Goal: Transaction & Acquisition: Purchase product/service

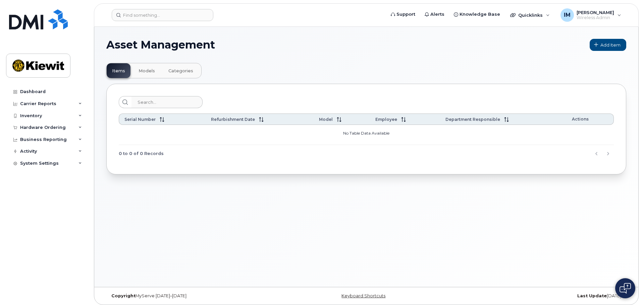
click at [187, 213] on div "Asset Management Add Item Items Models Categories Serial Number Refurbishment D…" at bounding box center [366, 157] width 544 height 261
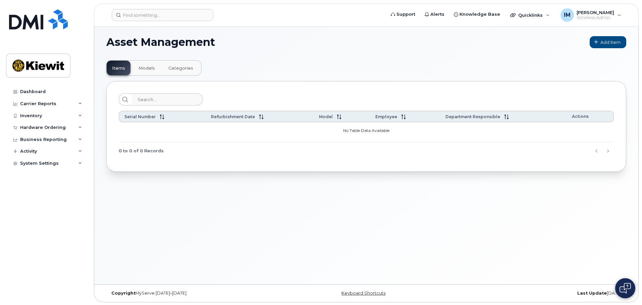
scroll to position [3, 0]
click at [29, 119] on div "Inventory" at bounding box center [46, 116] width 81 height 12
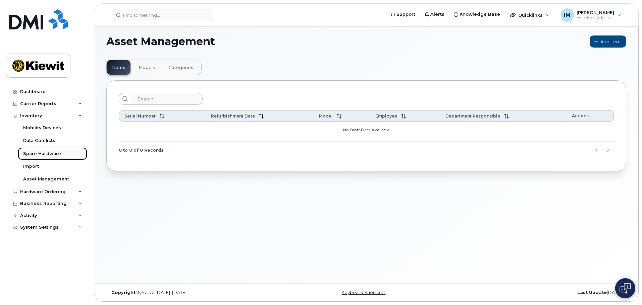
click at [34, 154] on div "Spare Hardware" at bounding box center [42, 154] width 38 height 6
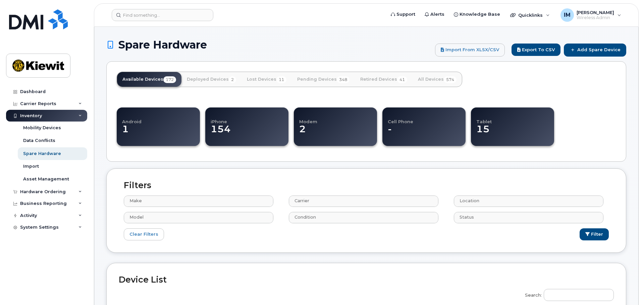
select select
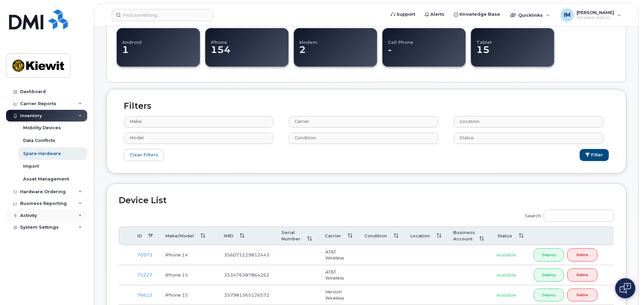
scroll to position [168, 0]
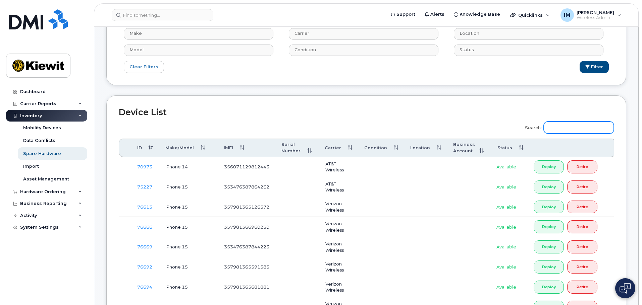
click at [579, 123] on input "Search:" at bounding box center [579, 128] width 70 height 12
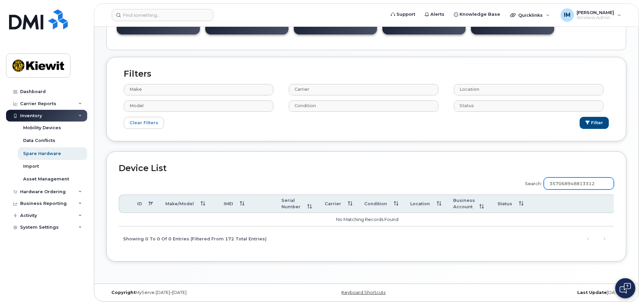
drag, startPoint x: 608, startPoint y: 183, endPoint x: 543, endPoint y: 177, distance: 66.0
click at [543, 177] on label "Search: 357068948813312" at bounding box center [566, 182] width 93 height 19
type input "351433147946360"
click at [53, 130] on div "Mobility Devices" at bounding box center [42, 128] width 38 height 6
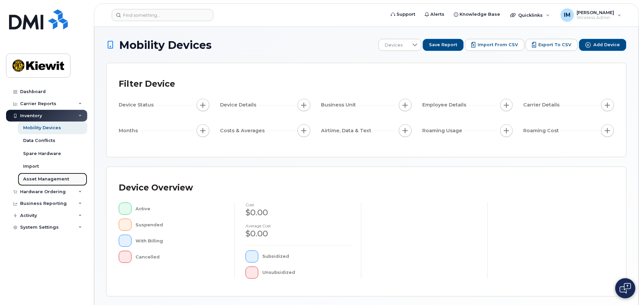
click at [60, 176] on div "Asset Management" at bounding box center [46, 179] width 46 height 6
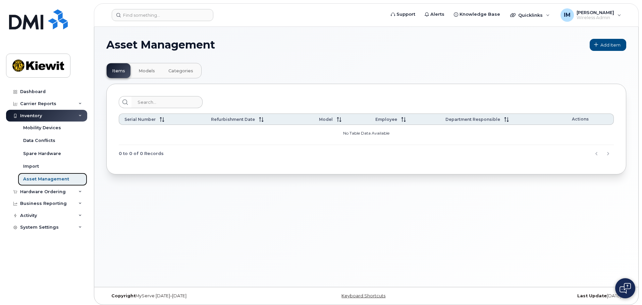
click at [46, 180] on div "Asset Management" at bounding box center [46, 179] width 46 height 6
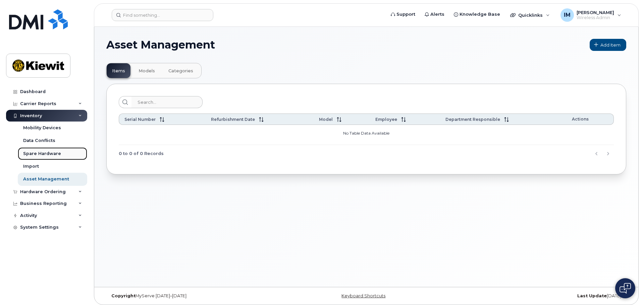
click at [43, 153] on div "Spare Hardware" at bounding box center [42, 154] width 38 height 6
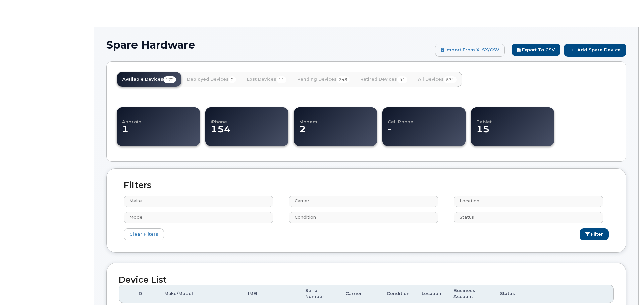
select select
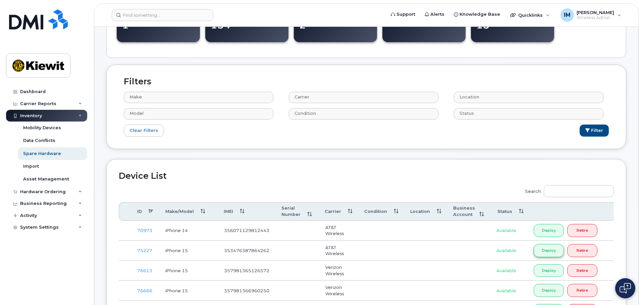
scroll to position [134, 0]
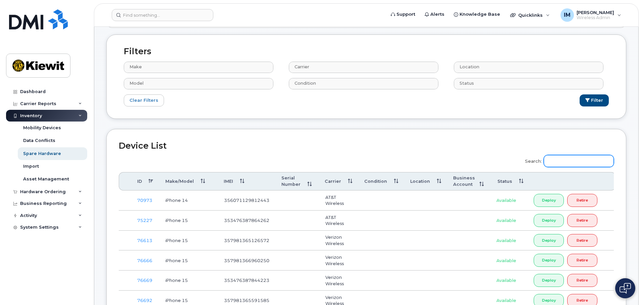
click at [565, 161] on input "Search:" at bounding box center [579, 161] width 70 height 12
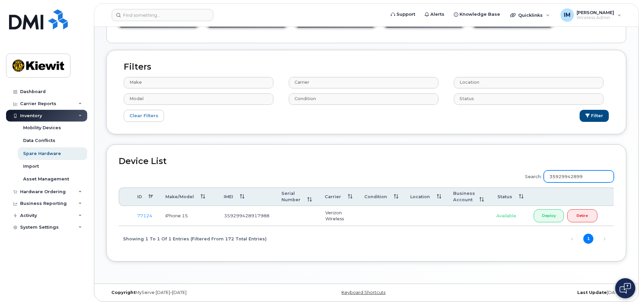
scroll to position [114, 0]
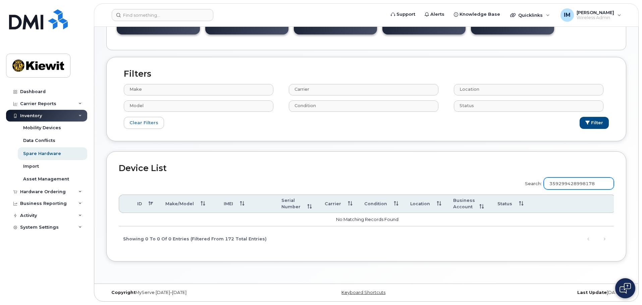
drag, startPoint x: 609, startPoint y: 182, endPoint x: 530, endPoint y: 176, distance: 79.0
click at [530, 176] on label "Search: 359299428998178" at bounding box center [566, 182] width 93 height 19
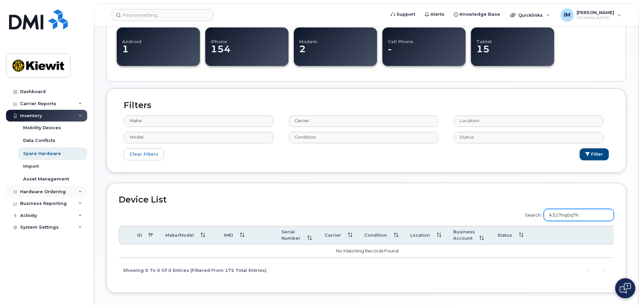
type input "k327nq0q7h"
click at [49, 191] on div "Hardware Ordering" at bounding box center [43, 191] width 46 height 5
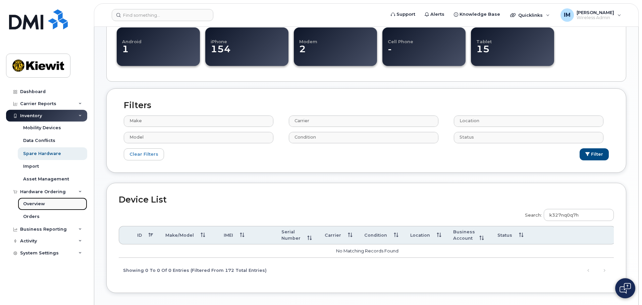
click at [43, 204] on div "Overview" at bounding box center [34, 204] width 22 height 6
click at [59, 130] on link "Mobility Devices" at bounding box center [52, 128] width 69 height 13
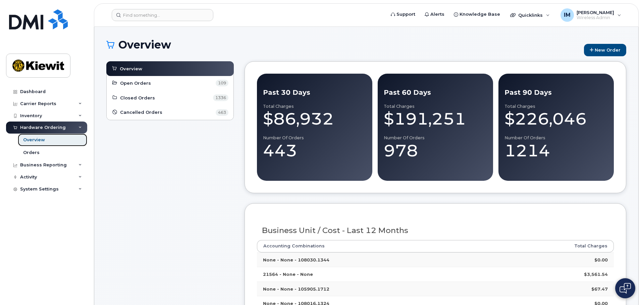
click at [37, 140] on div "Overview" at bounding box center [34, 140] width 22 height 6
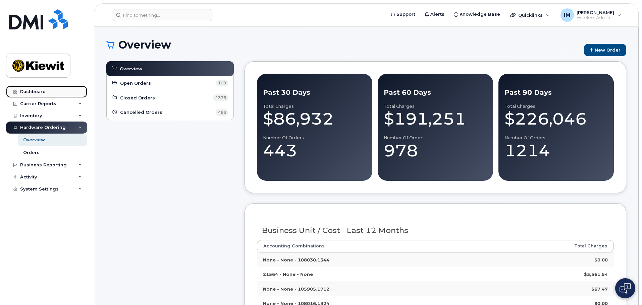
click at [40, 93] on div "Dashboard" at bounding box center [32, 91] width 25 height 5
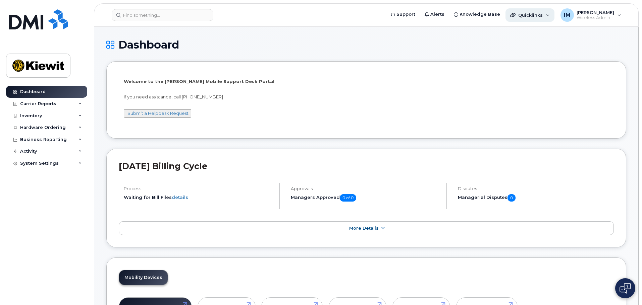
click at [535, 18] on div "Quicklinks" at bounding box center [529, 14] width 49 height 13
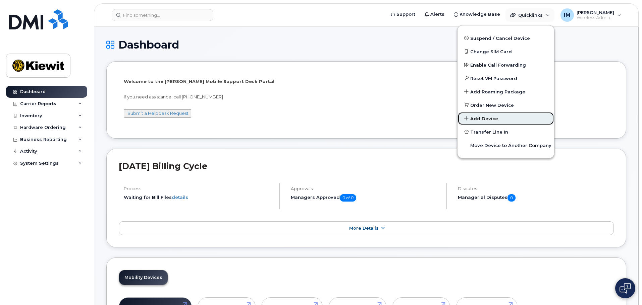
click at [494, 120] on span "Add Device" at bounding box center [484, 119] width 28 height 7
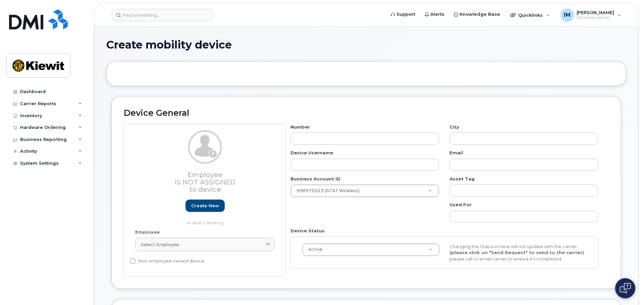
select select
click at [468, 218] on input "text" at bounding box center [523, 217] width 149 height 12
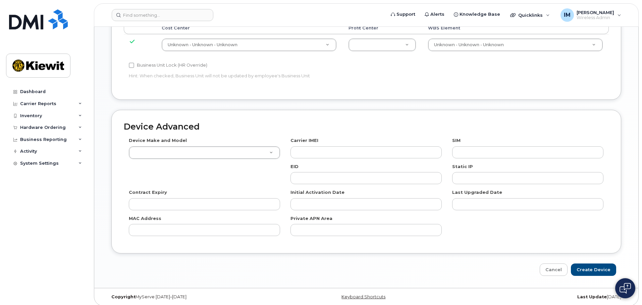
scroll to position [369, 0]
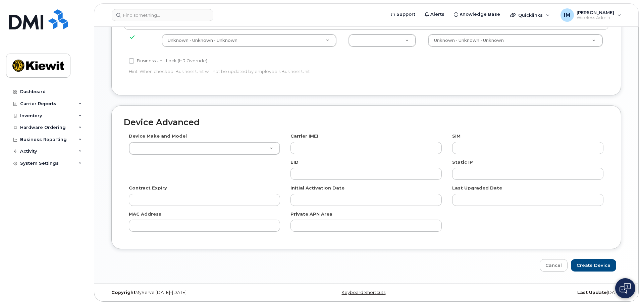
click at [628, 289] on img at bounding box center [624, 288] width 11 height 11
click at [31, 127] on div "Hardware Ordering" at bounding box center [43, 127] width 46 height 5
click at [34, 154] on div "Orders" at bounding box center [31, 153] width 16 height 6
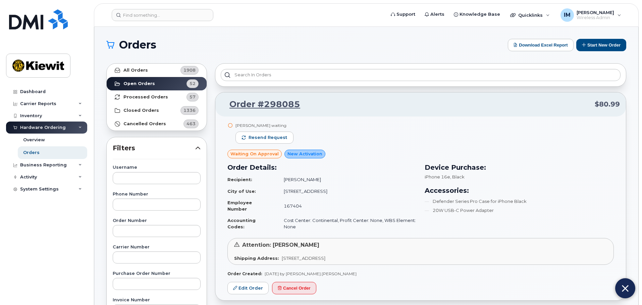
click at [623, 287] on img at bounding box center [625, 288] width 7 height 11
click at [595, 48] on button "Start New Order" at bounding box center [601, 45] width 50 height 12
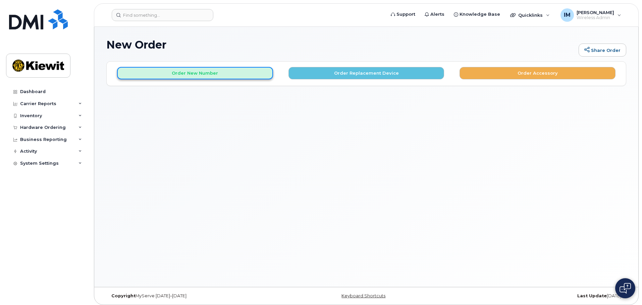
click at [148, 67] on button "Order New Number" at bounding box center [195, 73] width 156 height 12
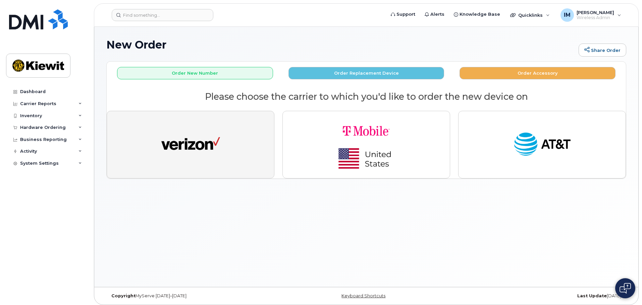
click at [171, 150] on img "button" at bounding box center [190, 145] width 59 height 30
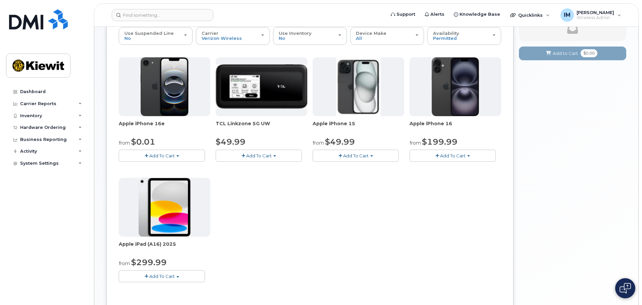
scroll to position [39, 0]
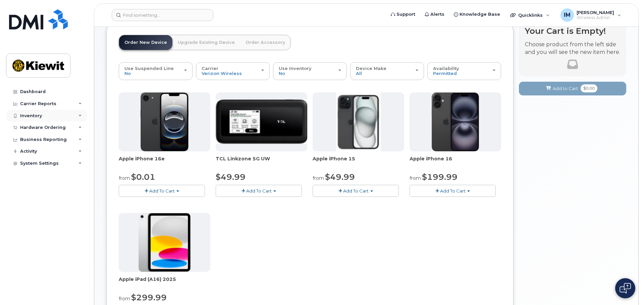
click at [34, 113] on div "Inventory" at bounding box center [31, 115] width 22 height 5
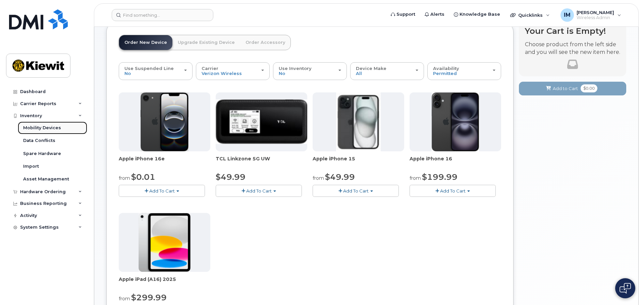
click at [36, 128] on div "Mobility Devices" at bounding box center [42, 128] width 38 height 6
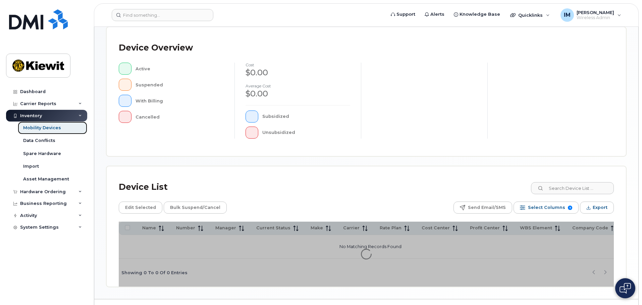
scroll to position [156, 0]
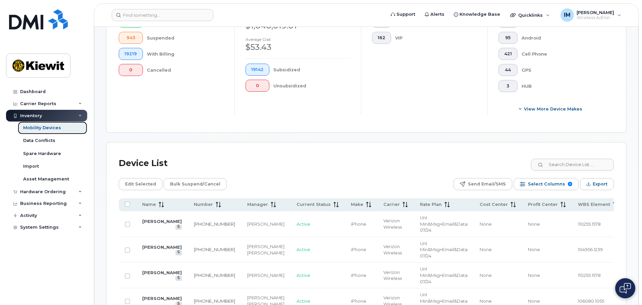
scroll to position [223, 0]
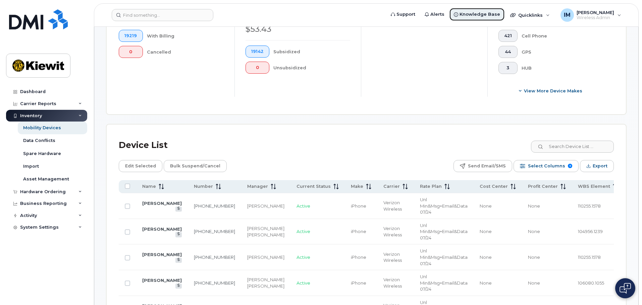
click at [483, 13] on span "Knowledge Base" at bounding box center [479, 14] width 41 height 7
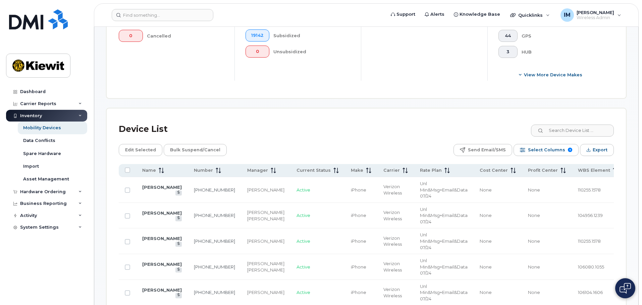
scroll to position [256, 0]
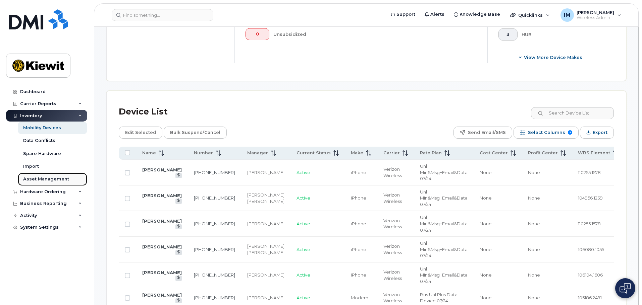
click at [50, 179] on div "Asset Management" at bounding box center [46, 179] width 46 height 6
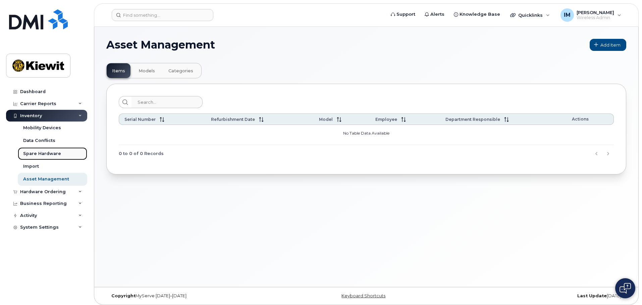
click at [40, 155] on div "Spare Hardware" at bounding box center [42, 154] width 38 height 6
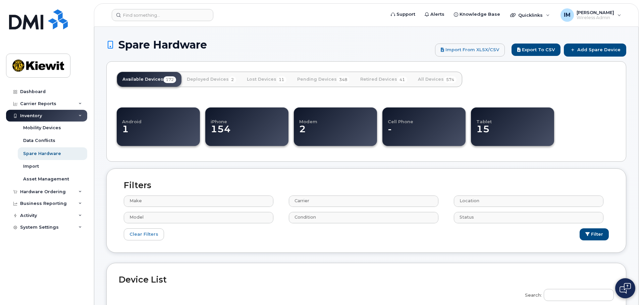
select select
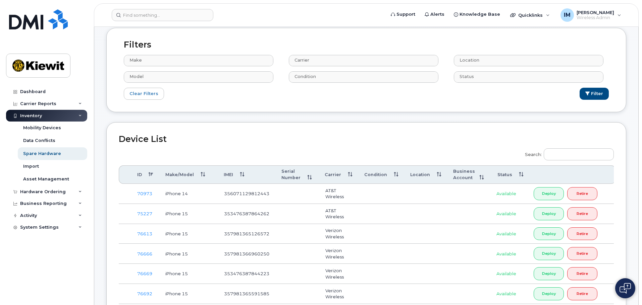
scroll to position [168, 0]
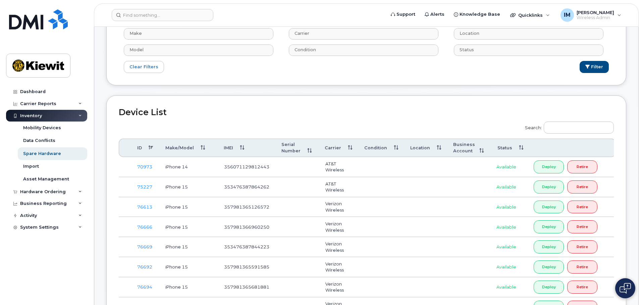
drag, startPoint x: 546, startPoint y: 167, endPoint x: 478, endPoint y: 162, distance: 68.0
click at [478, 162] on td at bounding box center [468, 167] width 45 height 20
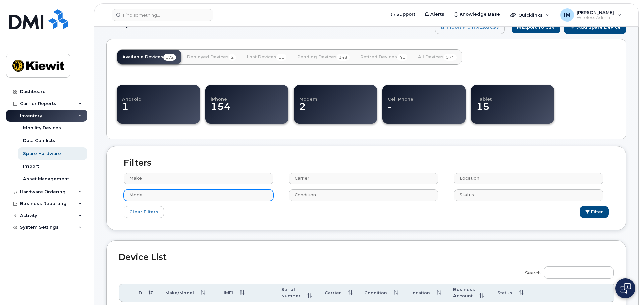
scroll to position [34, 0]
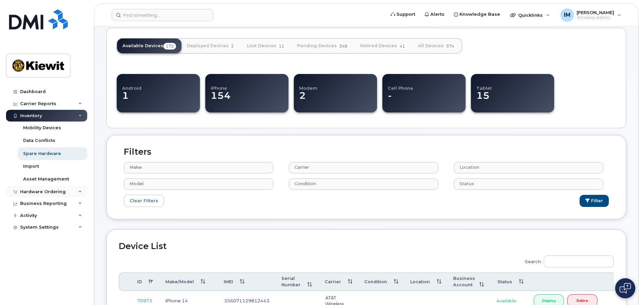
click at [43, 191] on div "Hardware Ordering" at bounding box center [43, 191] width 46 height 5
click at [37, 217] on div "Orders" at bounding box center [31, 217] width 16 height 6
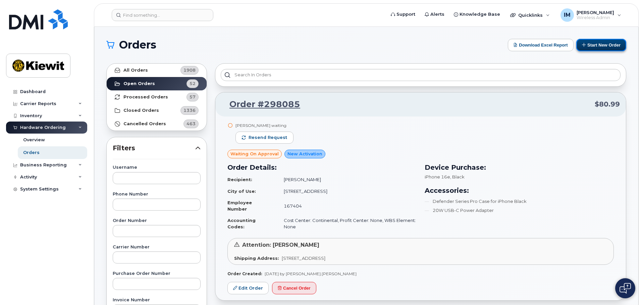
click at [605, 50] on button "Start New Order" at bounding box center [601, 45] width 50 height 12
click at [32, 117] on div "Inventory" at bounding box center [31, 115] width 22 height 5
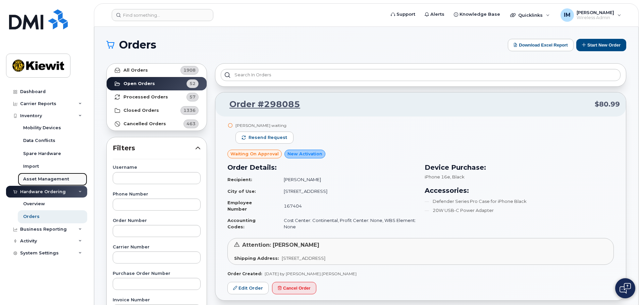
click at [42, 178] on div "Asset Management" at bounding box center [46, 179] width 46 height 6
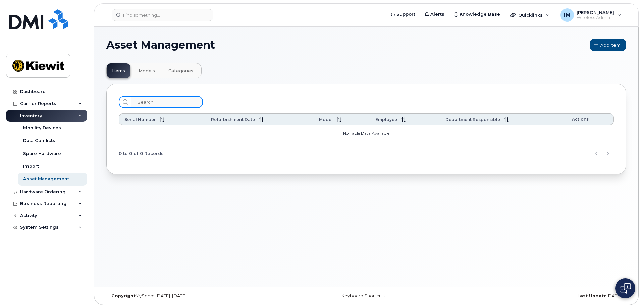
click at [157, 100] on input "search" at bounding box center [166, 102] width 71 height 12
type input "353037091145602"
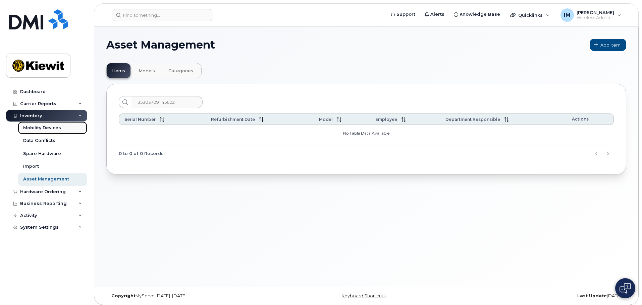
click at [43, 127] on div "Mobility Devices" at bounding box center [42, 128] width 38 height 6
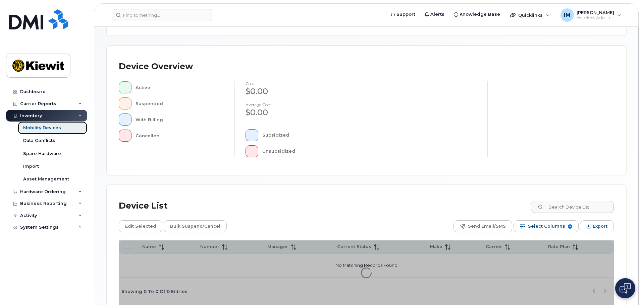
scroll to position [156, 0]
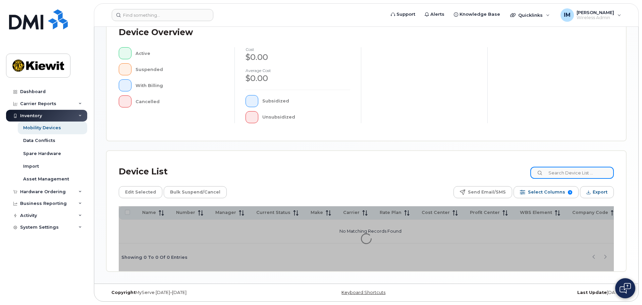
click at [585, 171] on input at bounding box center [571, 173] width 83 height 12
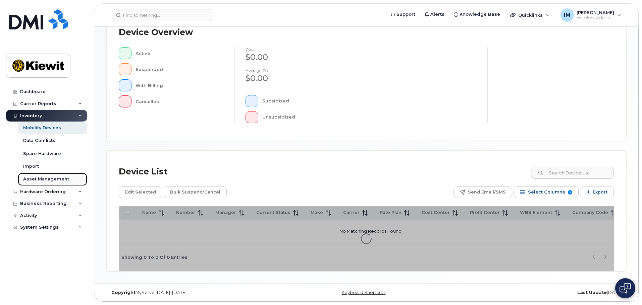
click at [47, 177] on div "Asset Management" at bounding box center [46, 179] width 46 height 6
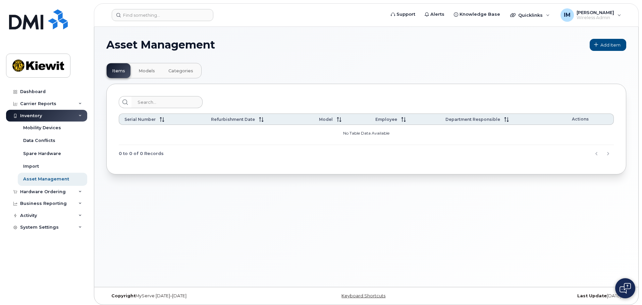
click at [145, 69] on span "Models" at bounding box center [146, 70] width 16 height 5
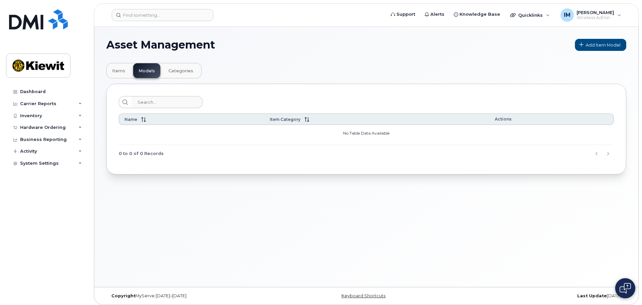
click at [183, 69] on span "Categories" at bounding box center [180, 70] width 25 height 5
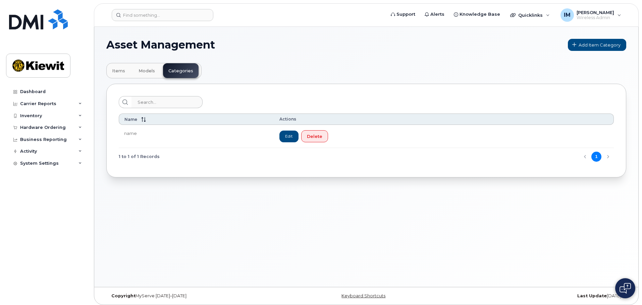
click at [131, 133] on td "name" at bounding box center [196, 136] width 155 height 23
click at [43, 93] on div "Dashboard" at bounding box center [32, 91] width 25 height 5
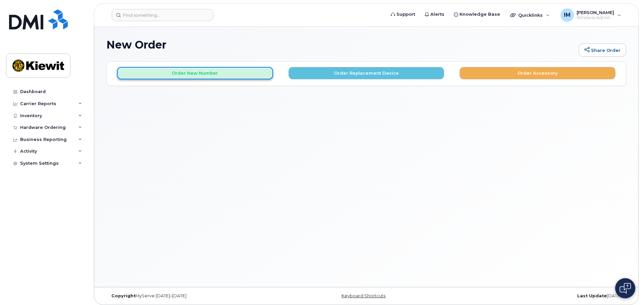
click at [233, 72] on button "Order New Number" at bounding box center [195, 73] width 156 height 12
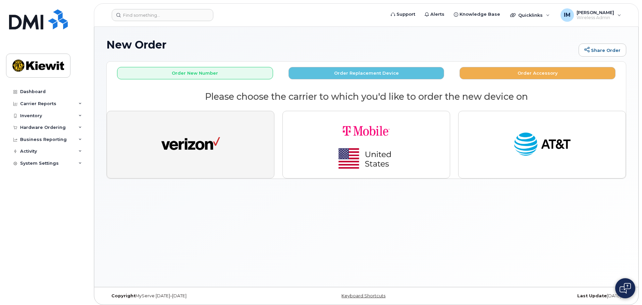
click at [203, 138] on img "button" at bounding box center [190, 145] width 59 height 30
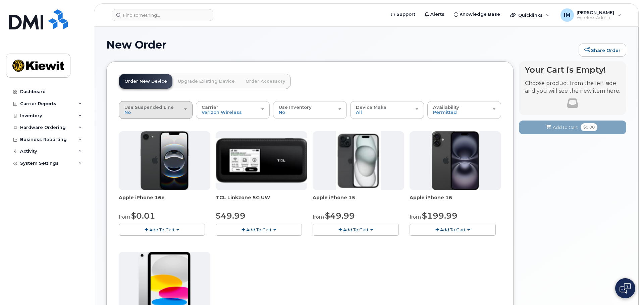
click at [188, 109] on button "Use Suspended Line No" at bounding box center [156, 109] width 74 height 17
click at [144, 138] on div "change Yes" at bounding box center [155, 137] width 70 height 8
click at [158, 113] on div "Use Suspended Line No" at bounding box center [155, 110] width 62 height 10
click at [130, 137] on span "Yes" at bounding box center [132, 136] width 8 height 5
click at [0, 0] on input "change Yes" at bounding box center [0, 0] width 0 height 0
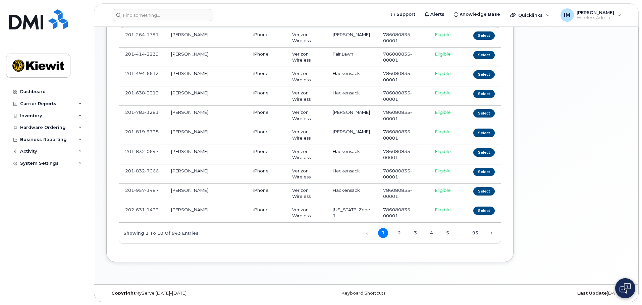
scroll to position [144, 0]
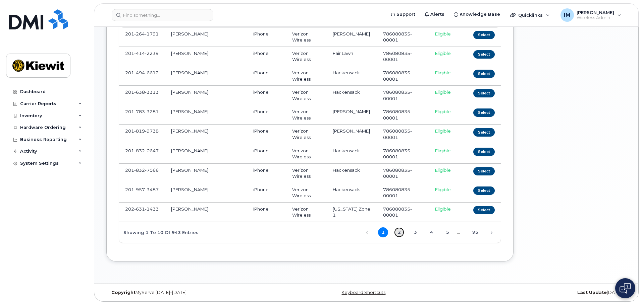
click at [397, 234] on link "2" at bounding box center [399, 233] width 10 height 10
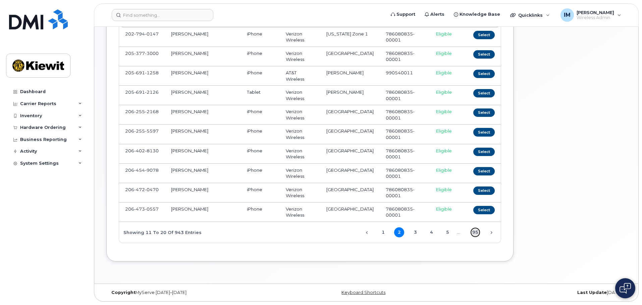
click at [474, 233] on link "95" at bounding box center [475, 233] width 10 height 10
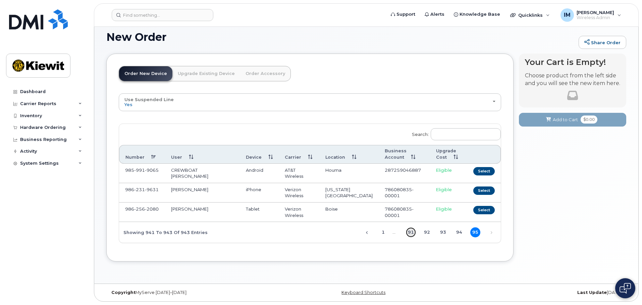
click at [411, 231] on link "91" at bounding box center [411, 233] width 10 height 10
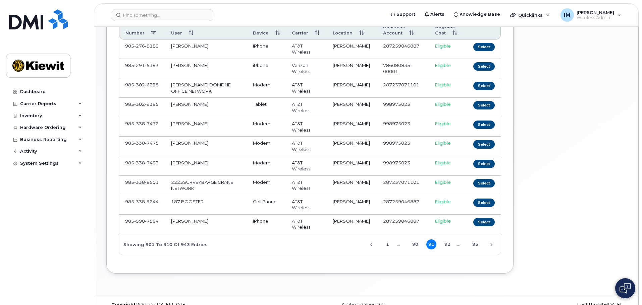
scroll to position [144, 0]
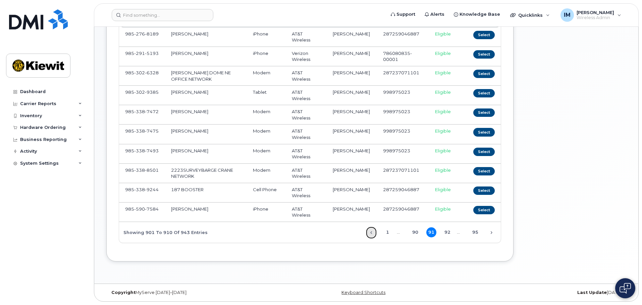
click at [371, 233] on link "Previous" at bounding box center [371, 233] width 10 height 10
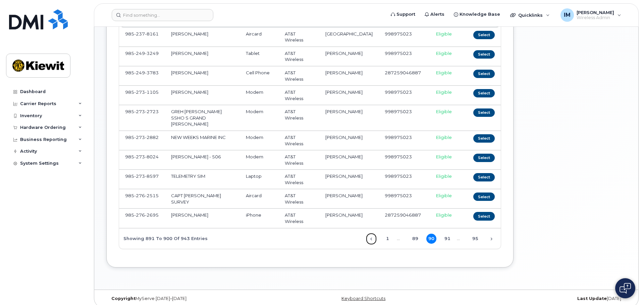
click at [371, 234] on link "Previous" at bounding box center [371, 239] width 10 height 10
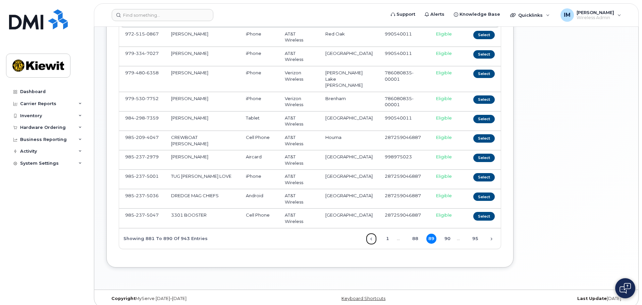
click at [371, 234] on link "Previous" at bounding box center [371, 239] width 10 height 10
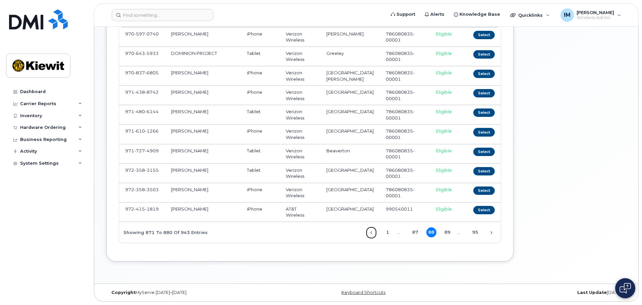
click at [371, 233] on link "Previous" at bounding box center [371, 233] width 10 height 10
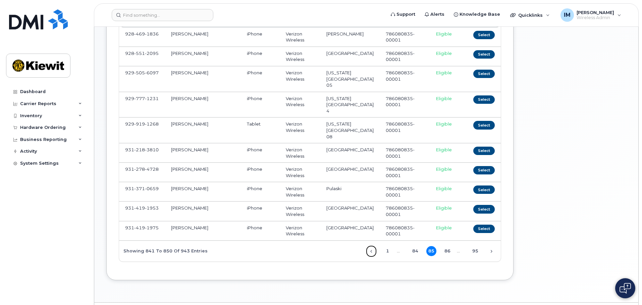
click at [371, 247] on link "Previous" at bounding box center [371, 252] width 10 height 10
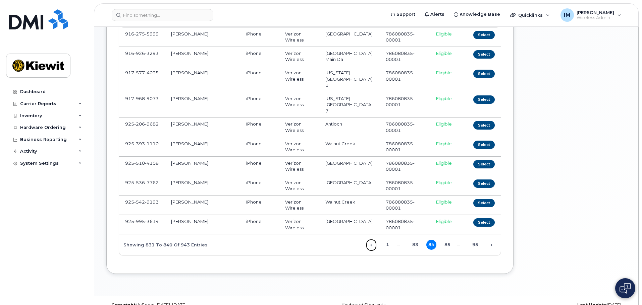
click at [371, 240] on link "Previous" at bounding box center [371, 245] width 10 height 10
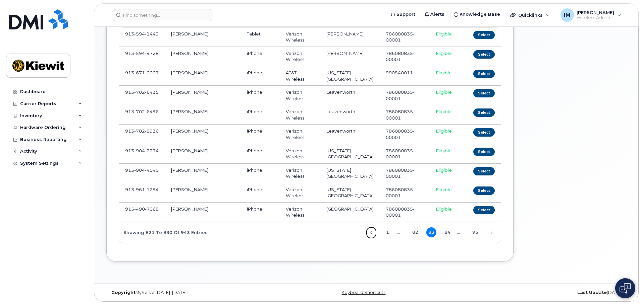
click at [371, 233] on link "Previous" at bounding box center [371, 233] width 10 height 10
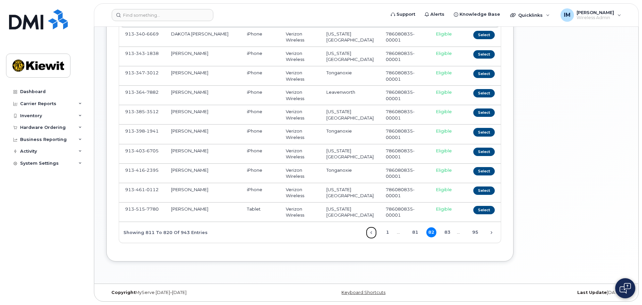
click at [371, 233] on link "Previous" at bounding box center [371, 233] width 10 height 10
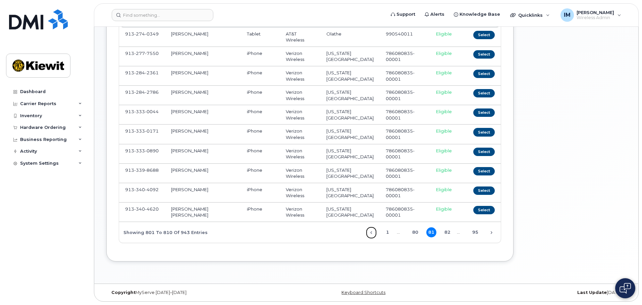
click at [371, 233] on link "Previous" at bounding box center [371, 233] width 10 height 10
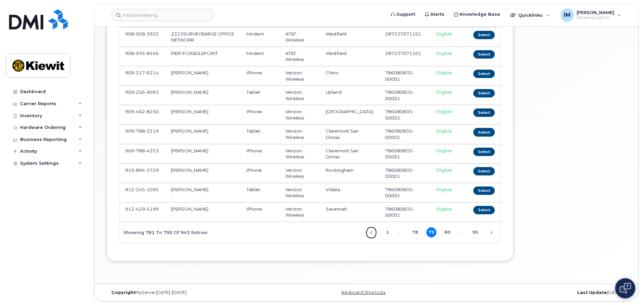
click at [371, 233] on link "Previous" at bounding box center [371, 233] width 10 height 10
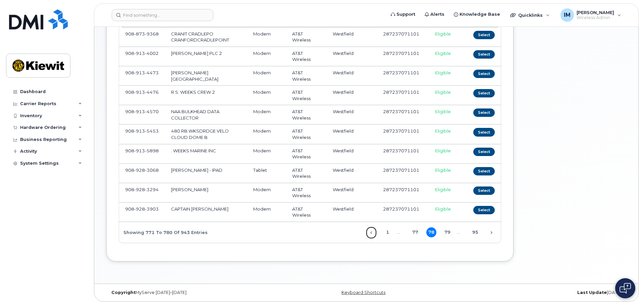
click at [371, 233] on link "Previous" at bounding box center [371, 233] width 10 height 10
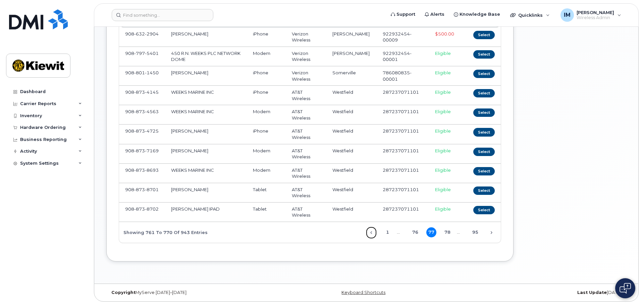
click at [371, 233] on link "Previous" at bounding box center [371, 233] width 10 height 10
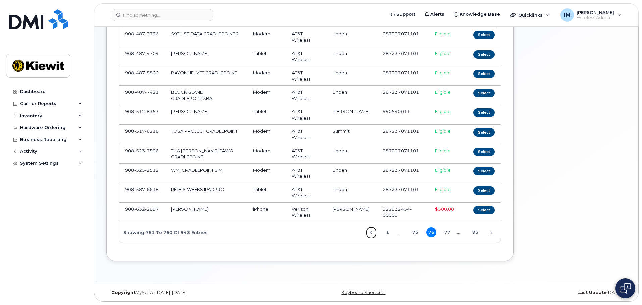
click at [371, 233] on link "Previous" at bounding box center [371, 233] width 10 height 10
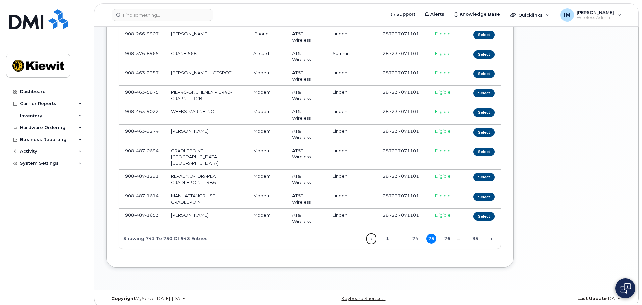
click at [371, 234] on link "Previous" at bounding box center [371, 239] width 10 height 10
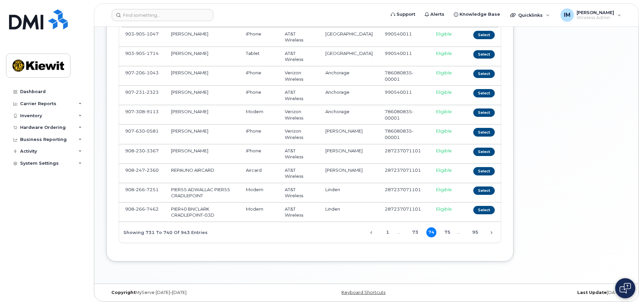
click at [371, 233] on link "Previous" at bounding box center [371, 233] width 10 height 10
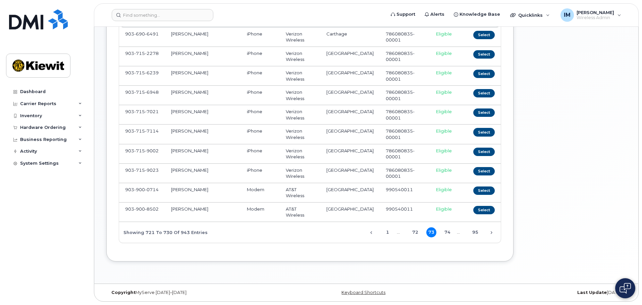
click at [371, 233] on link "Previous" at bounding box center [371, 233] width 10 height 10
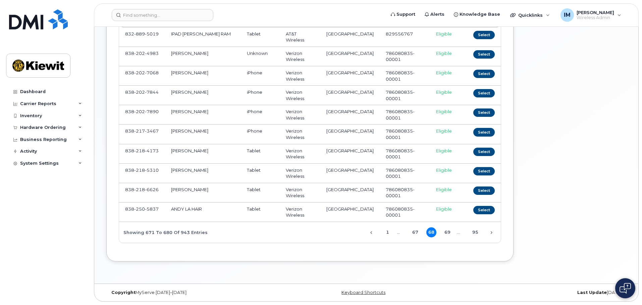
click at [371, 233] on link "Previous" at bounding box center [371, 233] width 10 height 10
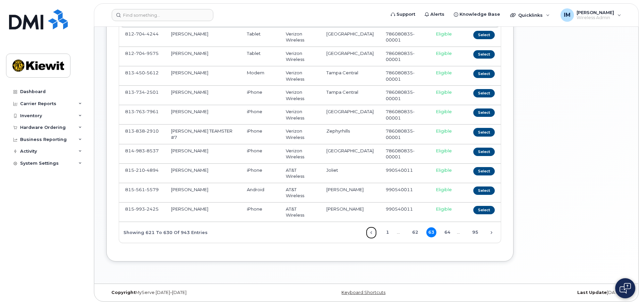
click at [371, 233] on link "Previous" at bounding box center [371, 233] width 10 height 10
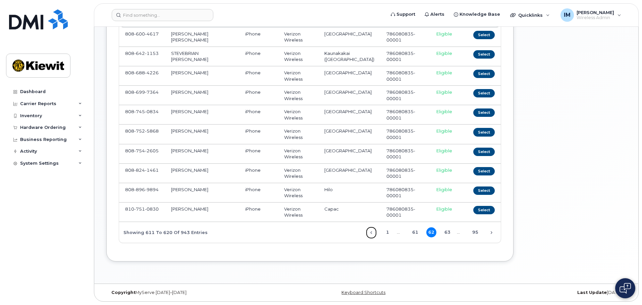
click at [371, 233] on link "Previous" at bounding box center [371, 233] width 10 height 10
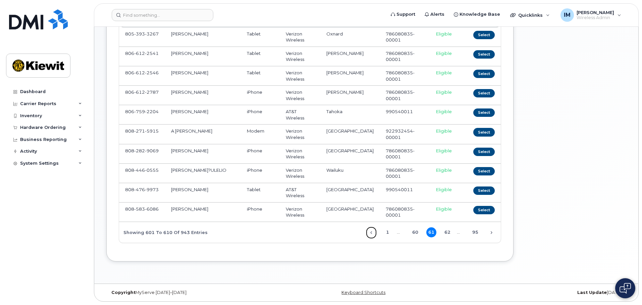
click at [371, 233] on link "Previous" at bounding box center [371, 233] width 10 height 10
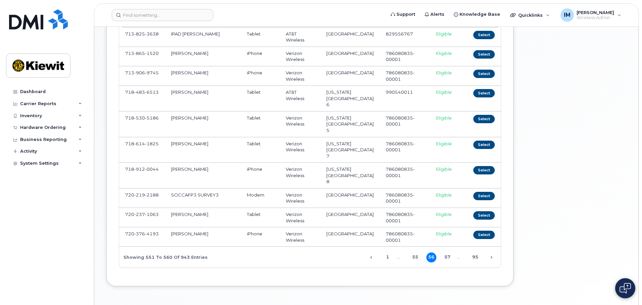
click at [371, 253] on link "Previous" at bounding box center [371, 258] width 10 height 10
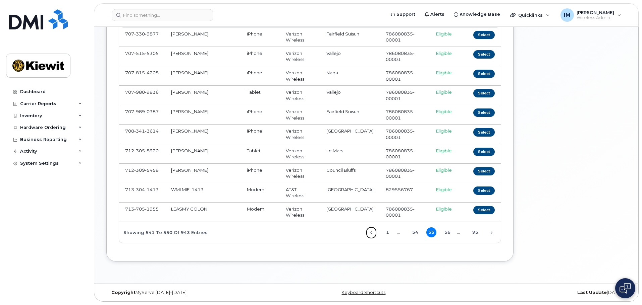
click at [371, 233] on link "Previous" at bounding box center [371, 233] width 10 height 10
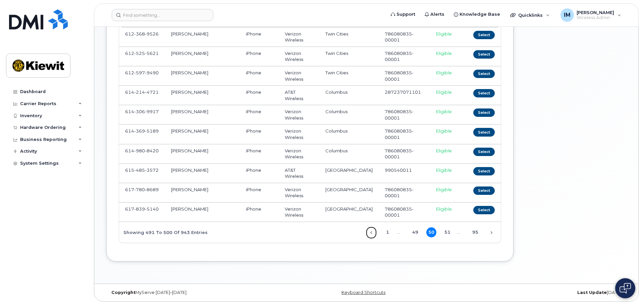
click at [371, 233] on link "Previous" at bounding box center [371, 233] width 10 height 10
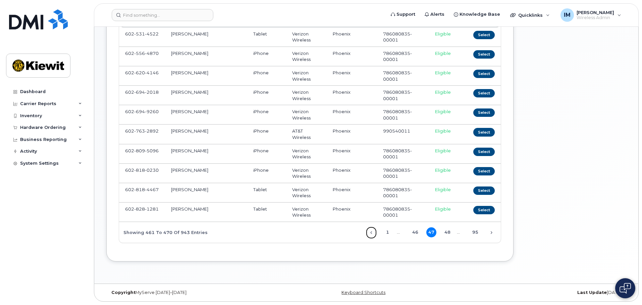
click at [371, 233] on link "Previous" at bounding box center [371, 233] width 10 height 10
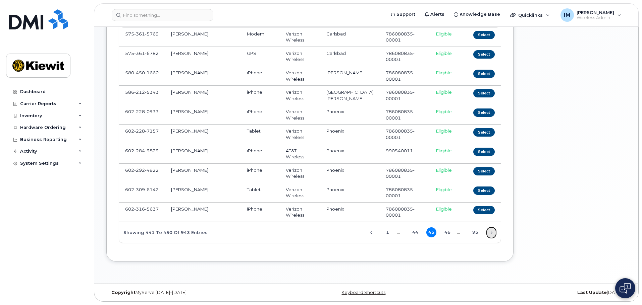
click at [492, 234] on link "Next" at bounding box center [491, 233] width 10 height 10
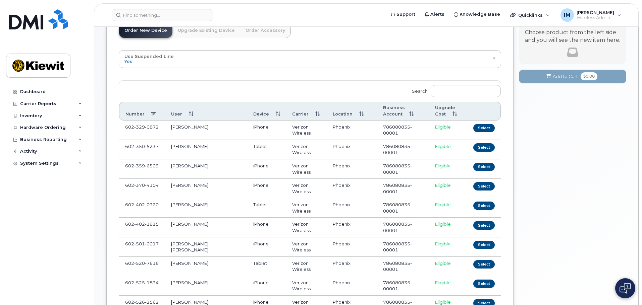
scroll to position [67, 0]
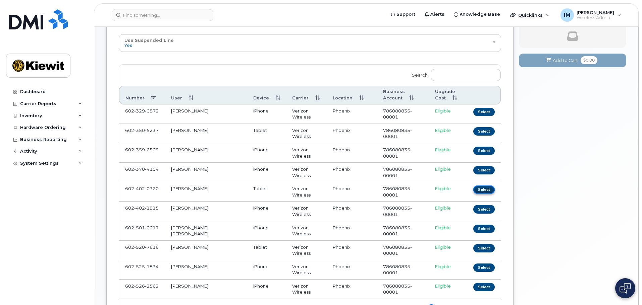
click at [483, 190] on button "Select" at bounding box center [483, 190] width 21 height 8
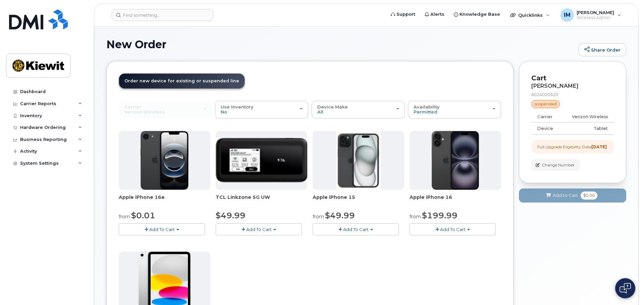
scroll to position [0, 0]
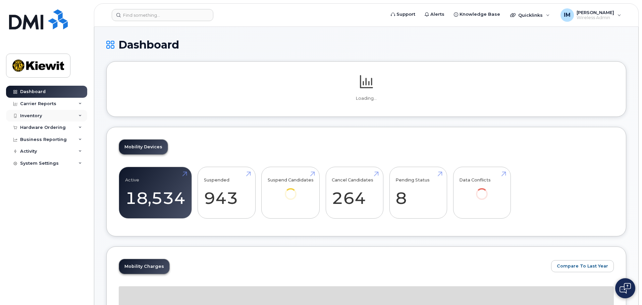
click at [33, 115] on div "Inventory" at bounding box center [31, 115] width 22 height 5
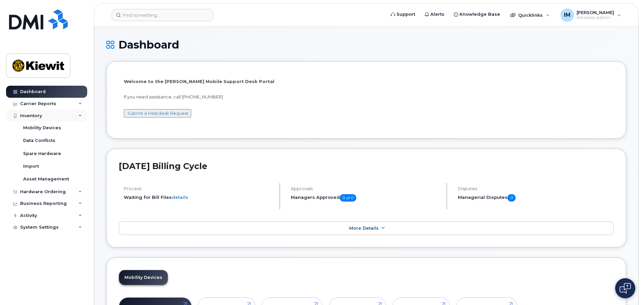
click at [37, 116] on div "Inventory" at bounding box center [31, 115] width 22 height 5
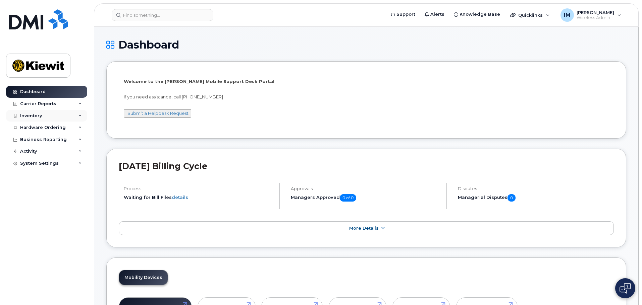
click at [79, 116] on icon at bounding box center [79, 115] width 3 height 3
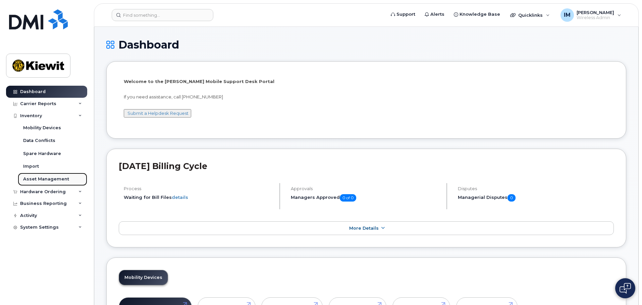
click at [60, 180] on div "Asset Management" at bounding box center [46, 179] width 46 height 6
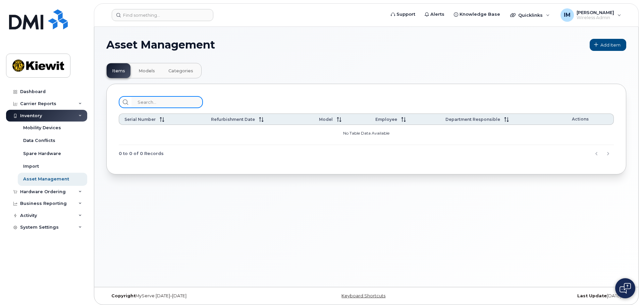
click at [144, 100] on input "search" at bounding box center [166, 102] width 71 height 12
type input "Tucker Wright"
click at [125, 102] on icon at bounding box center [124, 102] width 5 height 5
drag, startPoint x: 169, startPoint y: 102, endPoint x: 118, endPoint y: 96, distance: 51.0
click at [118, 96] on div "Tucker Wright Serial Number Refurbishment Date Model Employee Department Respon…" at bounding box center [366, 129] width 520 height 91
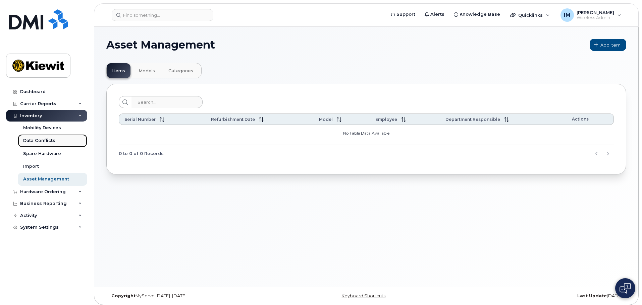
click at [45, 143] on div "Data Conflicts" at bounding box center [39, 141] width 32 height 6
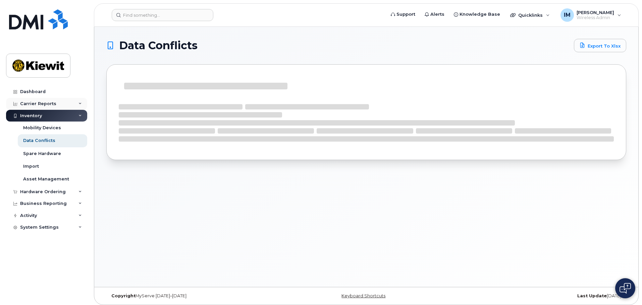
click at [63, 106] on div "Carrier Reports" at bounding box center [46, 104] width 81 height 12
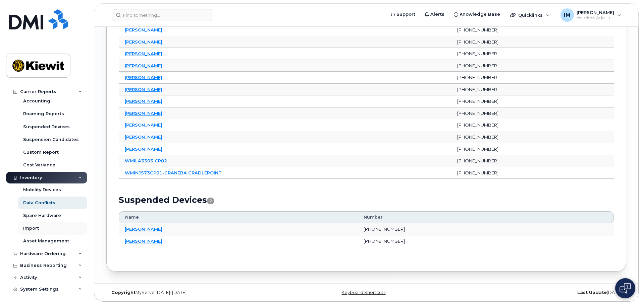
scroll to position [79, 0]
click at [79, 254] on icon at bounding box center [79, 253] width 3 height 3
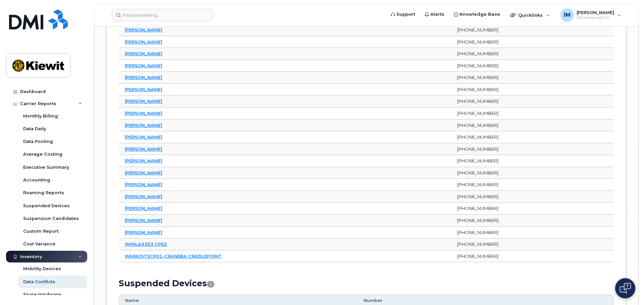
scroll to position [745, 0]
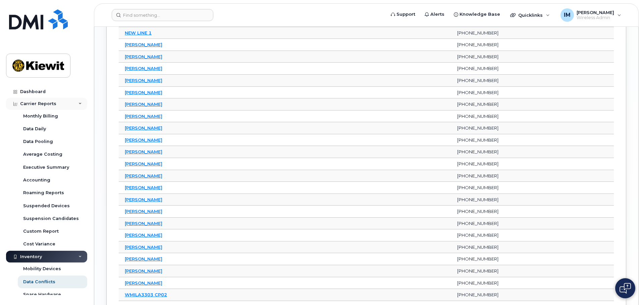
click at [79, 105] on icon at bounding box center [79, 103] width 3 height 3
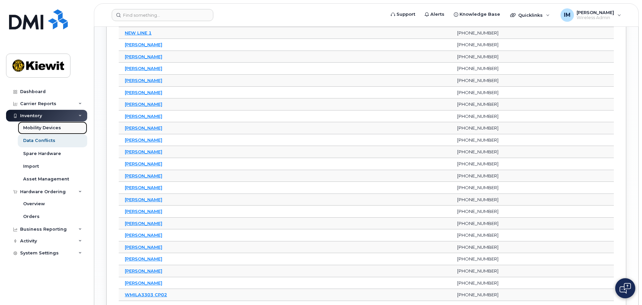
click at [48, 127] on div "Mobility Devices" at bounding box center [42, 128] width 38 height 6
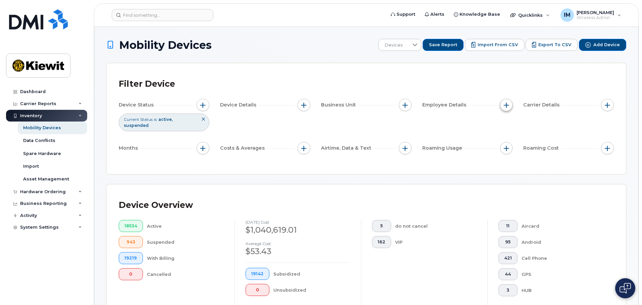
click at [507, 106] on span "button" at bounding box center [506, 105] width 5 height 5
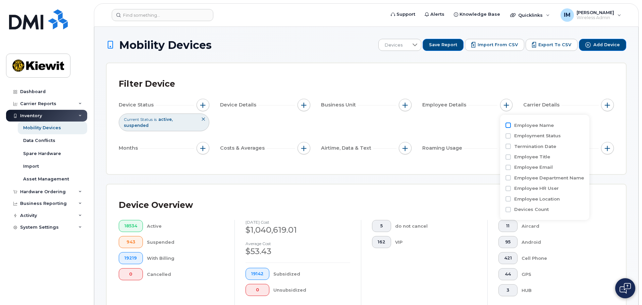
click at [507, 125] on input "Employee Name" at bounding box center [507, 125] width 5 height 5
checkbox input "true"
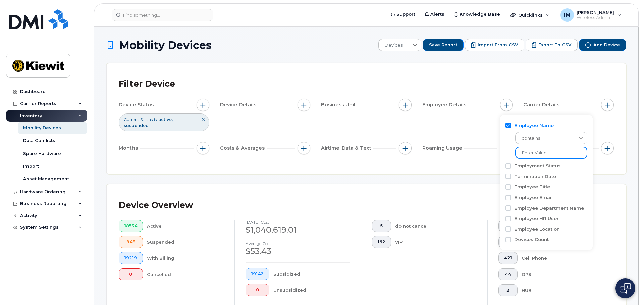
click at [538, 152] on input at bounding box center [551, 153] width 72 height 12
type input "Tucker Wright"
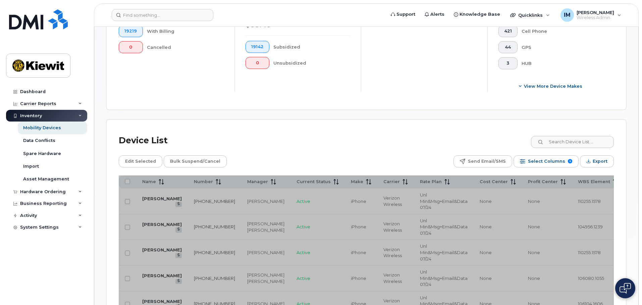
scroll to position [235, 0]
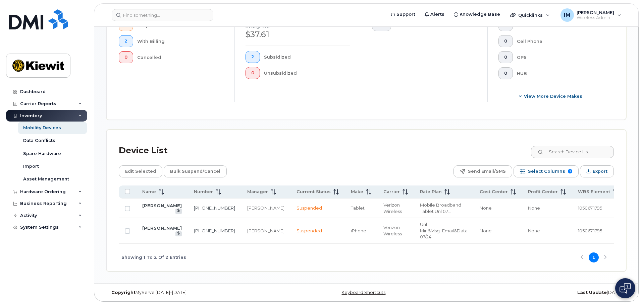
scroll to position [225, 0]
click at [128, 206] on input "Row Unselected" at bounding box center [127, 208] width 5 height 5
checkbox input "true"
click at [127, 229] on input "Row Unselected" at bounding box center [127, 231] width 5 height 5
checkbox input "true"
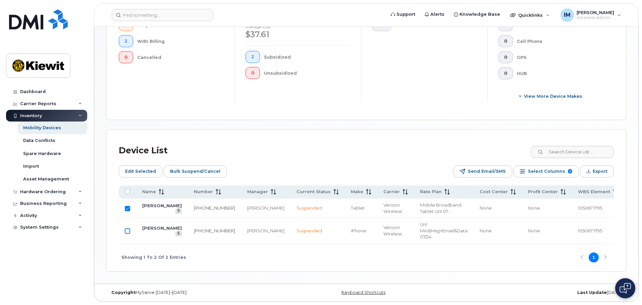
checkbox input "true"
click at [137, 167] on span "Edit Selected" at bounding box center [140, 172] width 31 height 10
click at [128, 206] on input "Row Selected" at bounding box center [127, 208] width 5 height 5
checkbox input "false"
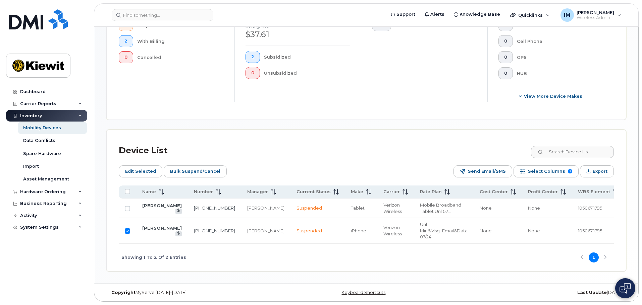
click at [126, 230] on input "Row Selected" at bounding box center [127, 231] width 5 height 5
checkbox input "false"
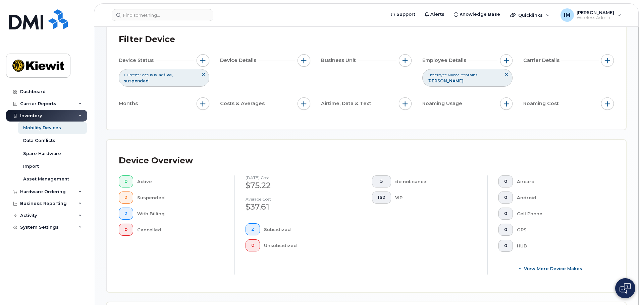
scroll to position [0, 0]
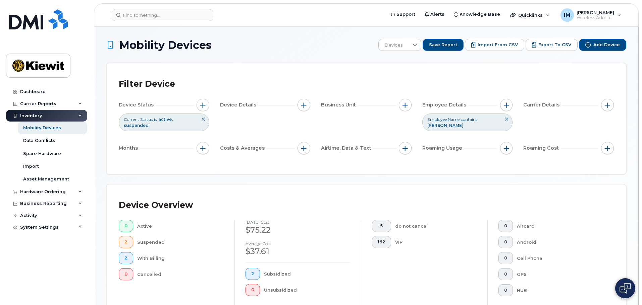
click at [499, 123] on div "Employee Name contains Tucker Wright" at bounding box center [467, 122] width 91 height 17
click at [506, 119] on icon at bounding box center [506, 119] width 4 height 4
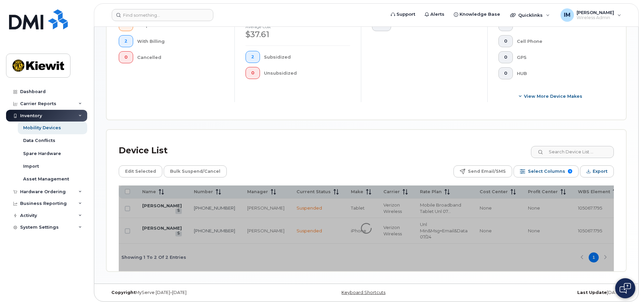
scroll to position [219, 0]
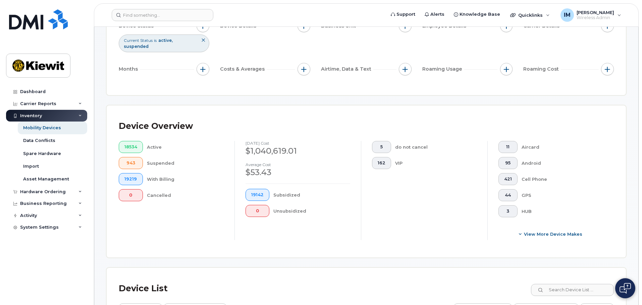
scroll to position [51, 0]
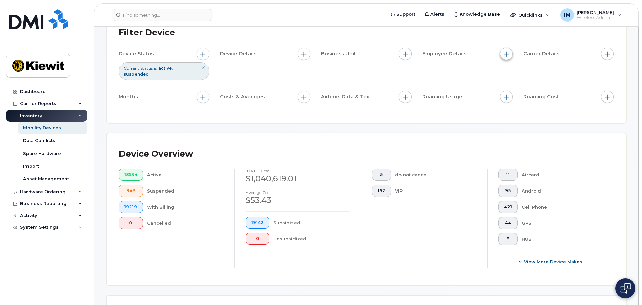
click at [506, 56] on span "button" at bounding box center [506, 53] width 5 height 5
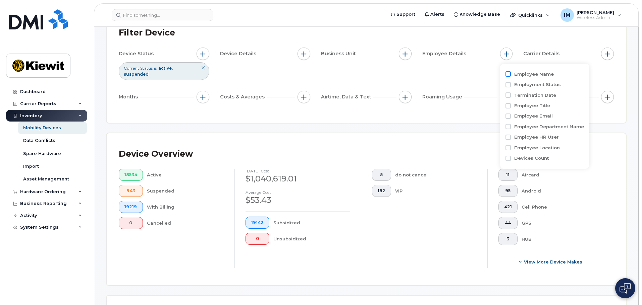
click at [510, 73] on input "Employee Name" at bounding box center [507, 73] width 5 height 5
checkbox input "true"
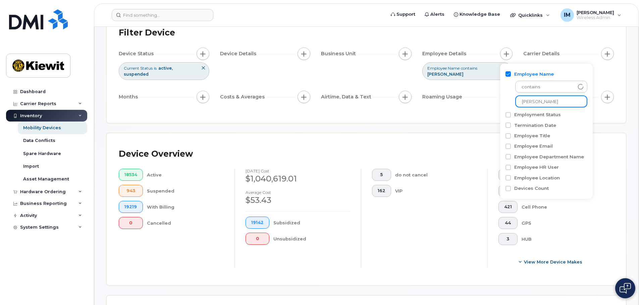
drag, startPoint x: 552, startPoint y: 100, endPoint x: 496, endPoint y: 98, distance: 56.1
click at [500, 99] on div "Employee Name contains Tucker Wright Employment Status Termination Date Employe…" at bounding box center [546, 132] width 93 height 136
type input "Alfonso Camacho"
click at [478, 85] on div "Device Status Current Status is active suspended Device Details Business Unit E…" at bounding box center [366, 77] width 495 height 58
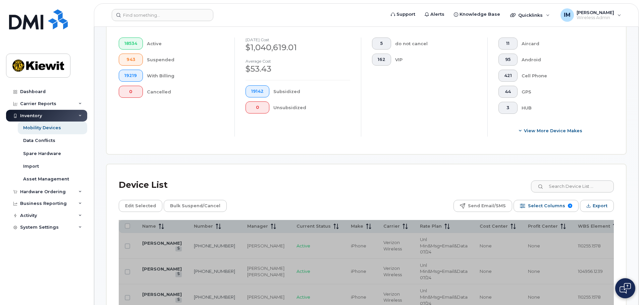
scroll to position [219, 0]
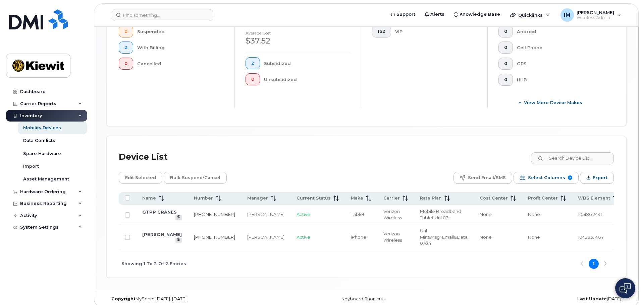
scroll to position [219, 0]
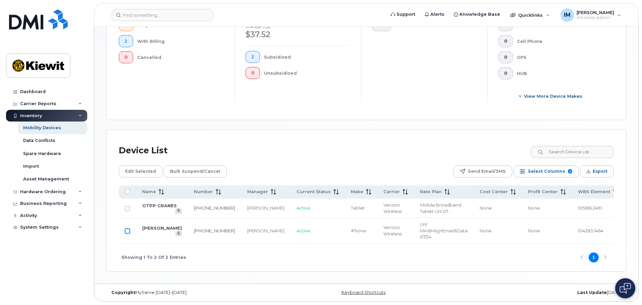
click at [128, 234] on input "Row Unselected" at bounding box center [127, 231] width 5 height 5
checkbox input "true"
click at [148, 171] on span "Edit Selected" at bounding box center [140, 172] width 31 height 10
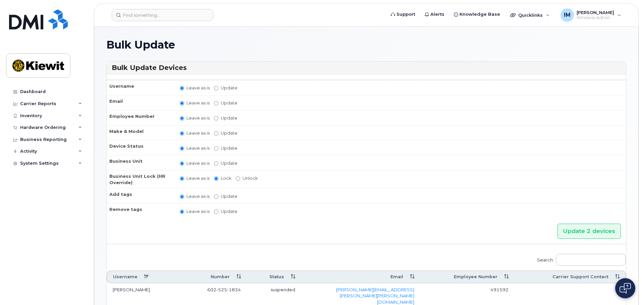
click at [219, 148] on label "Update active active suspended cancelled" at bounding box center [225, 148] width 23 height 6
click at [218, 148] on input "Update active active suspended cancelled" at bounding box center [216, 149] width 4 height 4
radio input "true"
radio input "false"
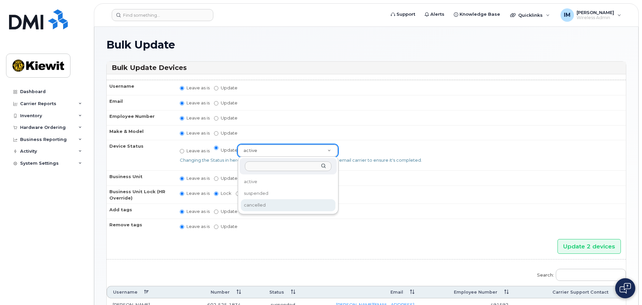
select select "cancelled"
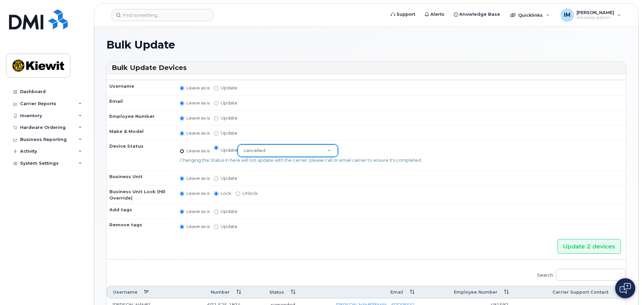
click at [183, 151] on input "Leave as is" at bounding box center [182, 151] width 4 height 4
radio input "true"
radio input "false"
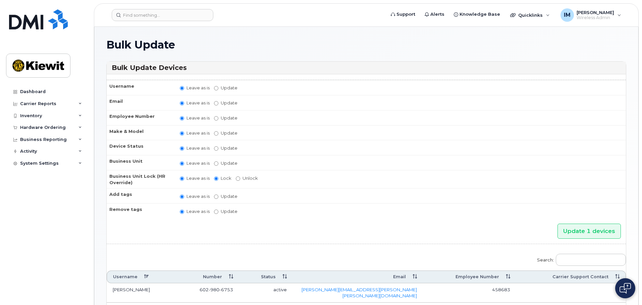
click at [218, 164] on label "Update" at bounding box center [225, 163] width 23 height 6
click at [218, 164] on input "Update" at bounding box center [216, 164] width 4 height 4
radio input "true"
radio input "false"
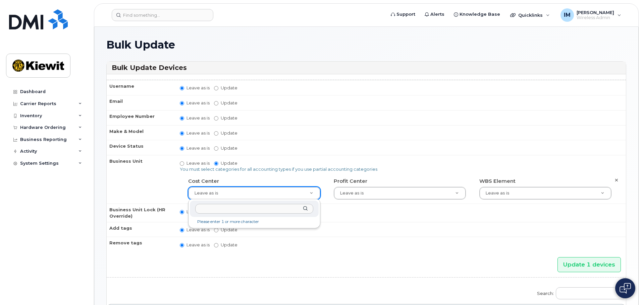
click at [265, 208] on input "text" at bounding box center [254, 209] width 118 height 10
type input "no"
type input "29629358"
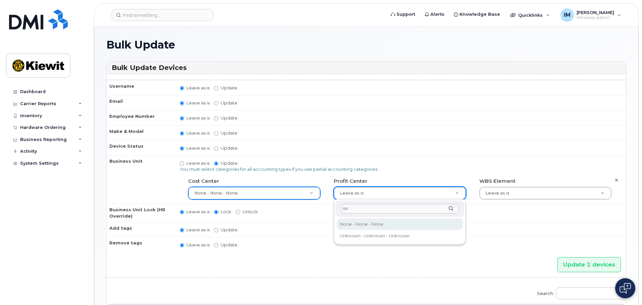
type input "no"
type input "29629357"
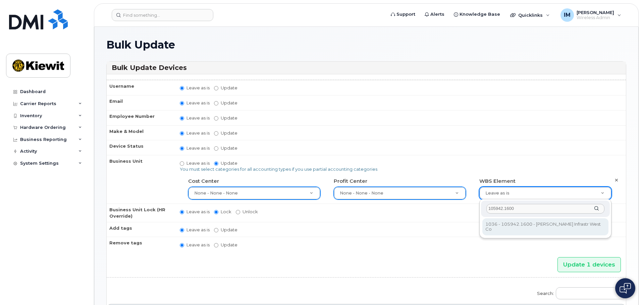
type input "105942.1600"
type input "29943616"
type input "105942.1601"
type input "29943617"
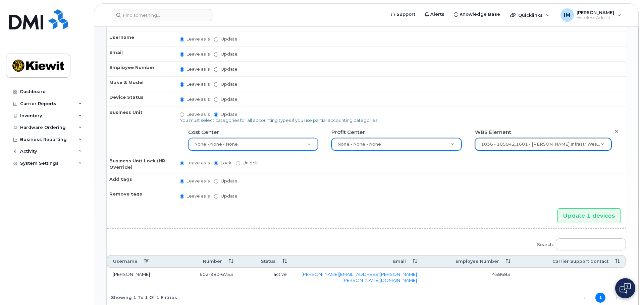
scroll to position [34, 0]
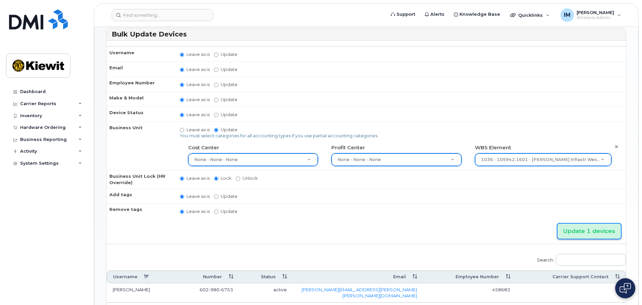
click at [590, 233] on input "Update 1 devices" at bounding box center [588, 231] width 63 height 15
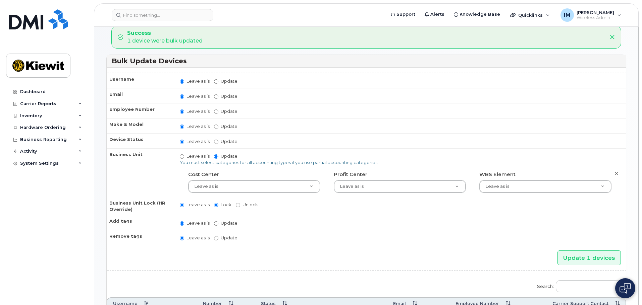
scroll to position [14, 0]
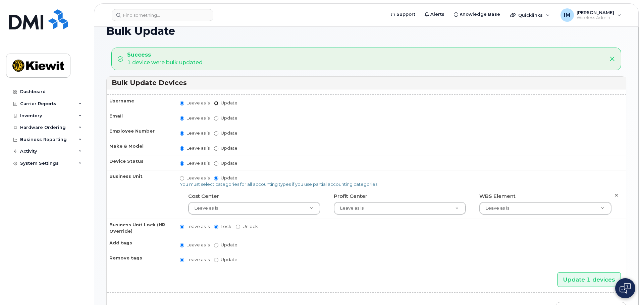
click at [216, 104] on input "Update" at bounding box center [216, 103] width 4 height 4
radio input "true"
radio input "false"
click at [243, 103] on input "Update" at bounding box center [268, 103] width 62 height 8
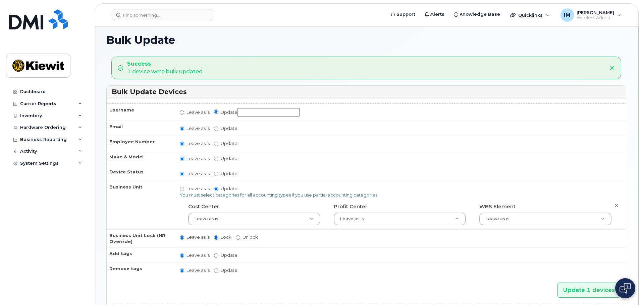
scroll to position [0, 0]
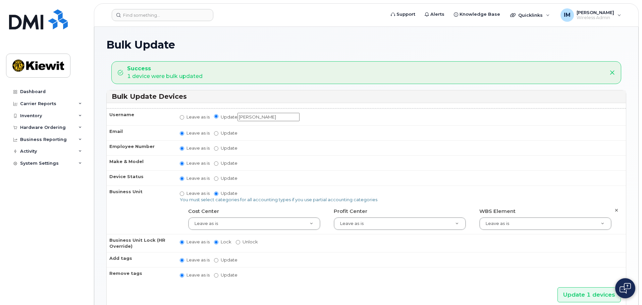
type input "[PERSON_NAME]"
click at [214, 149] on input "Update" at bounding box center [216, 149] width 4 height 4
radio input "true"
radio input "false"
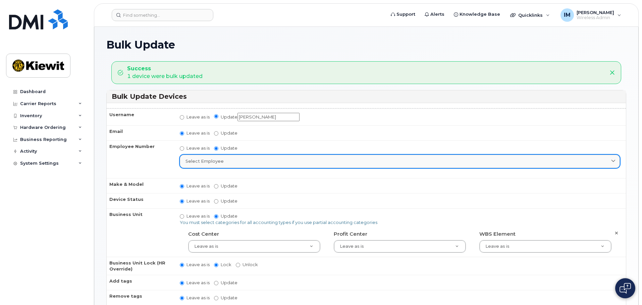
click at [239, 162] on div "Select employee" at bounding box center [399, 161] width 429 height 6
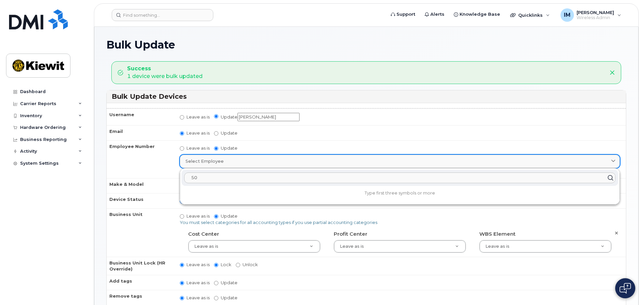
type input "5"
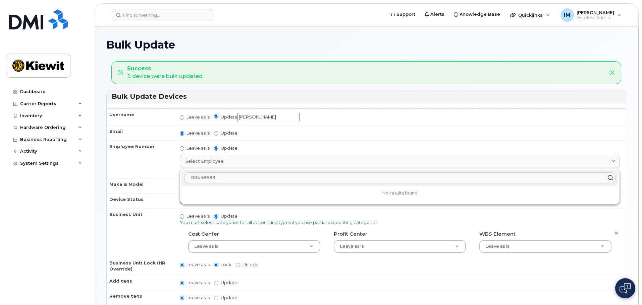
click at [232, 188] on div "00458683 No results found" at bounding box center [399, 187] width 439 height 36
click at [232, 180] on input "00458683" at bounding box center [399, 178] width 431 height 11
drag, startPoint x: 196, startPoint y: 178, endPoint x: 170, endPoint y: 177, distance: 26.8
click at [170, 177] on tr "Employee Number Leave as is Update Select employee 00458683 No results found" at bounding box center [366, 159] width 519 height 38
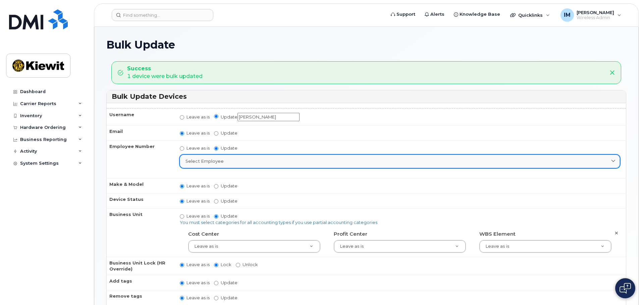
click at [216, 162] on span "Select employee" at bounding box center [204, 161] width 38 height 6
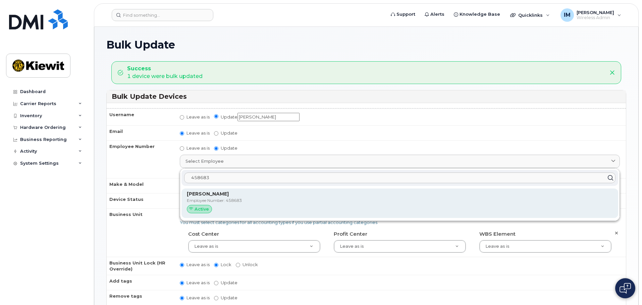
type input "458683"
click at [210, 201] on p "Employee Number: 458683" at bounding box center [400, 201] width 426 height 6
type input "458683"
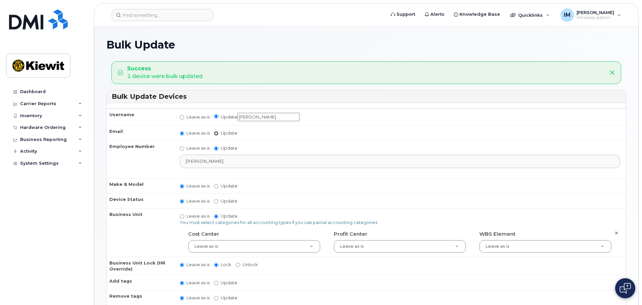
click at [215, 131] on input "Update" at bounding box center [216, 133] width 4 height 4
radio input "true"
radio input "false"
click at [249, 135] on input "Update" at bounding box center [268, 134] width 62 height 8
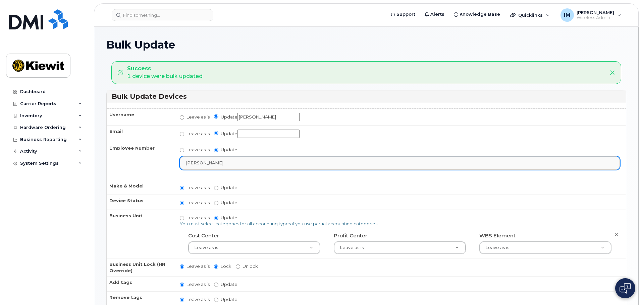
click at [246, 162] on div "Alfonso Camacho" at bounding box center [399, 163] width 429 height 6
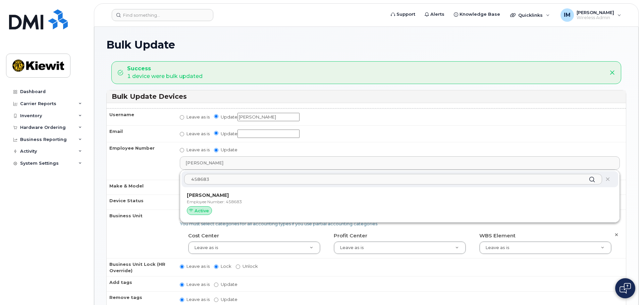
click at [262, 136] on input "Update" at bounding box center [268, 134] width 62 height 8
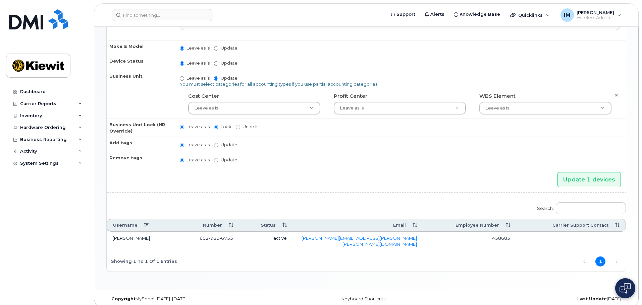
scroll to position [140, 0]
type input "alfonso.camacho@kiewit.com"
click at [591, 178] on input "Update 1 devices" at bounding box center [588, 179] width 63 height 15
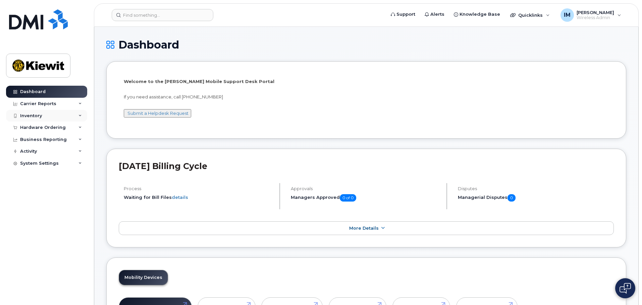
click at [81, 115] on icon at bounding box center [79, 115] width 3 height 3
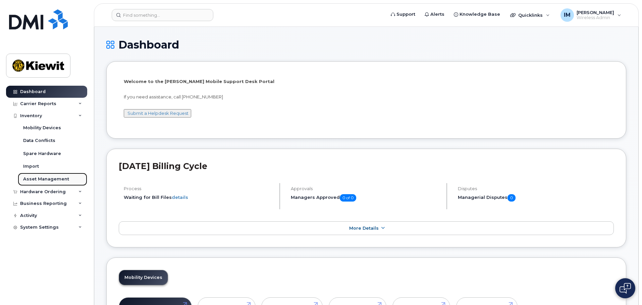
click at [48, 181] on div "Asset Management" at bounding box center [46, 179] width 46 height 6
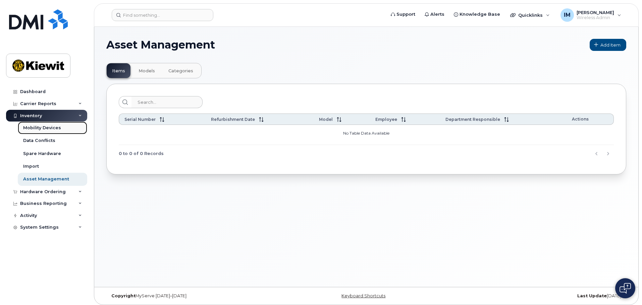
click at [46, 127] on div "Mobility Devices" at bounding box center [42, 128] width 38 height 6
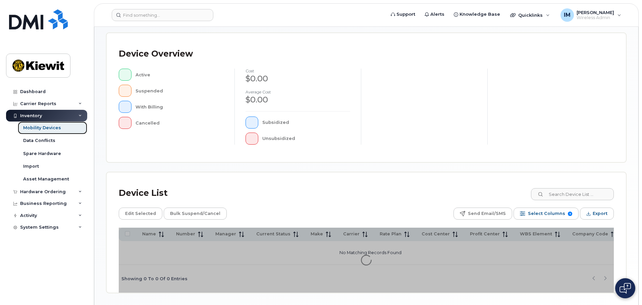
scroll to position [156, 0]
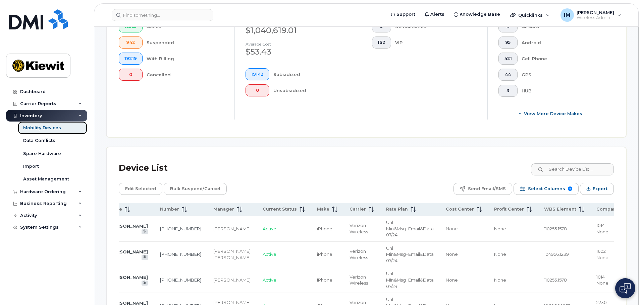
scroll to position [204, 0]
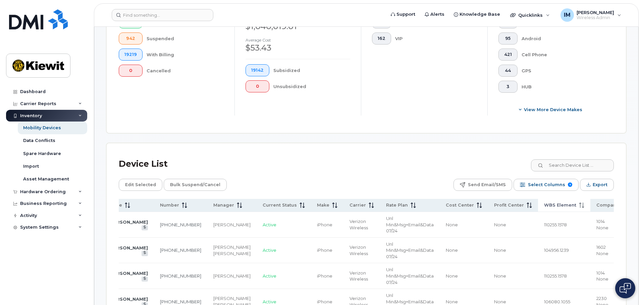
click at [544, 203] on span "WBS Element" at bounding box center [560, 206] width 32 height 6
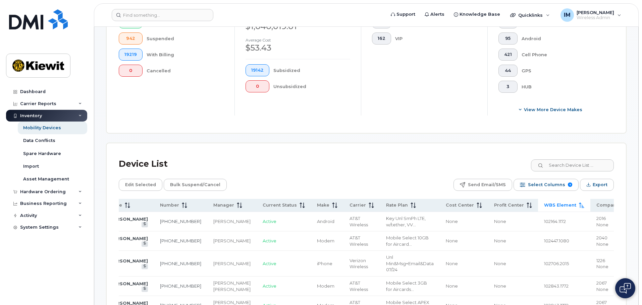
scroll to position [0, 23]
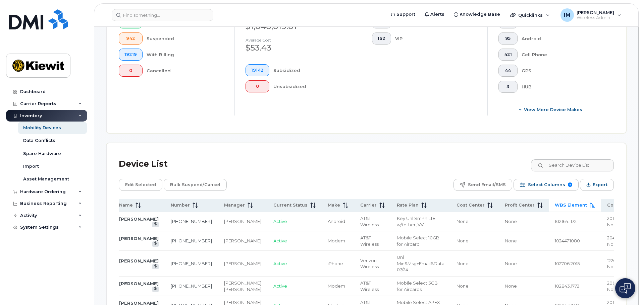
click at [555, 203] on span "WBS Element" at bounding box center [571, 206] width 32 height 6
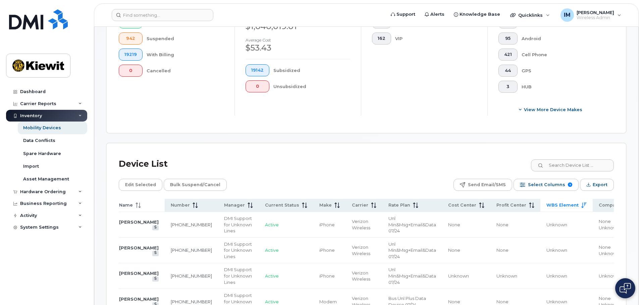
click at [131, 203] on span "Name" at bounding box center [126, 206] width 14 height 6
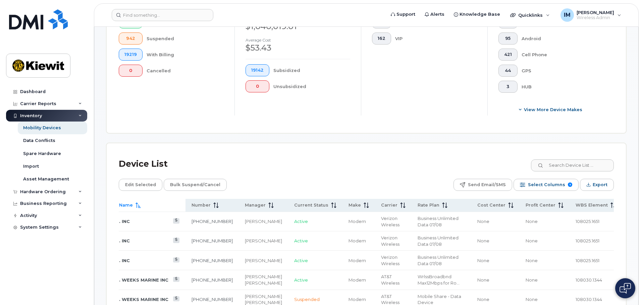
click at [150, 203] on div "Name" at bounding box center [149, 206] width 60 height 6
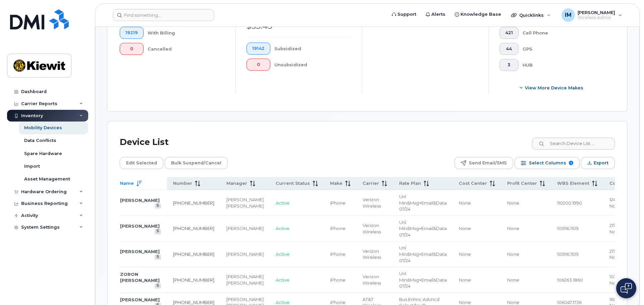
scroll to position [237, 0]
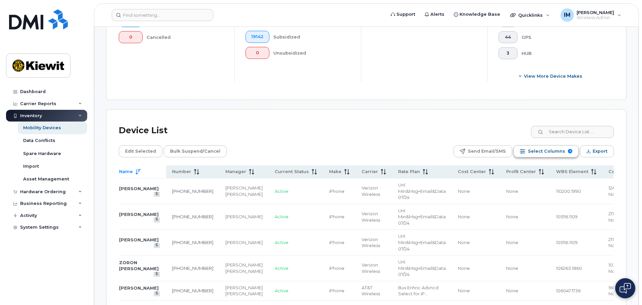
click at [546, 149] on span "Select Columns" at bounding box center [546, 152] width 37 height 10
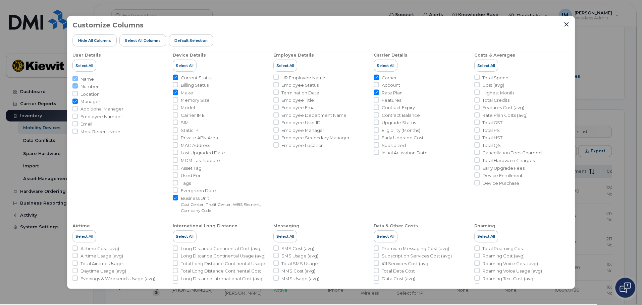
scroll to position [0, 0]
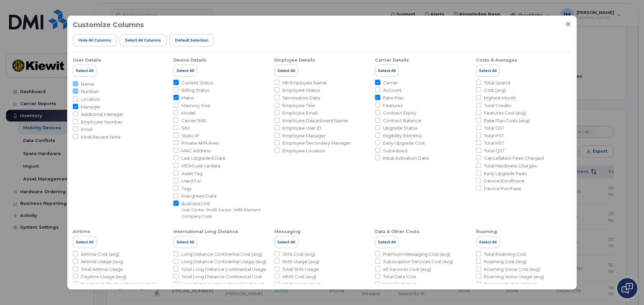
click at [567, 22] on icon "Close" at bounding box center [567, 23] width 5 height 5
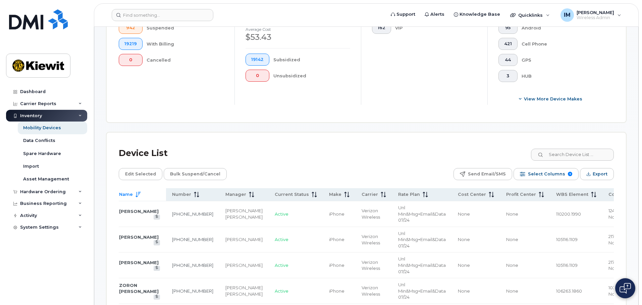
scroll to position [204, 0]
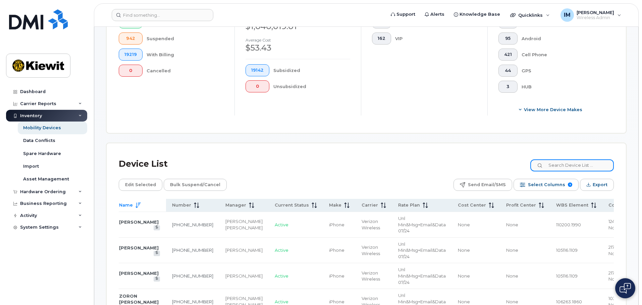
click at [587, 160] on input at bounding box center [571, 166] width 83 height 12
click at [556, 180] on span "Select Columns" at bounding box center [546, 185] width 37 height 10
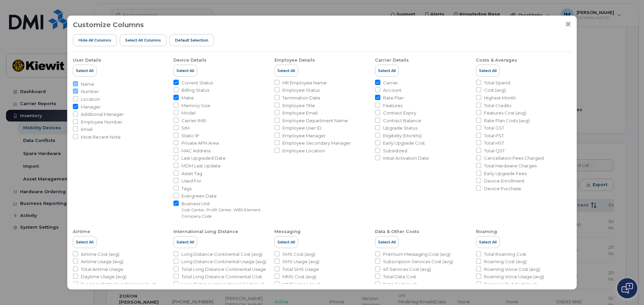
click at [569, 23] on icon "Close" at bounding box center [567, 23] width 5 height 5
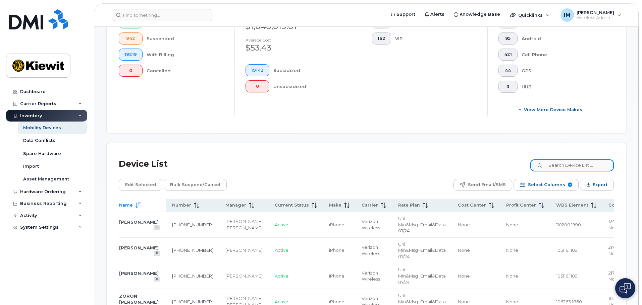
click at [569, 160] on input at bounding box center [571, 166] width 83 height 12
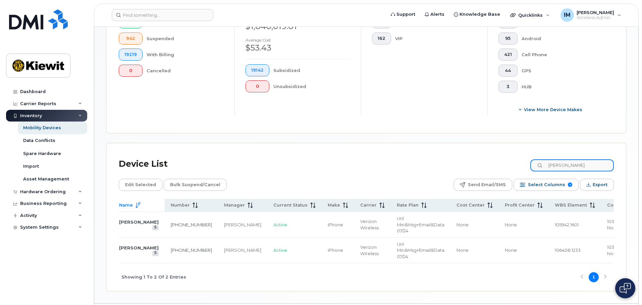
scroll to position [0, 15]
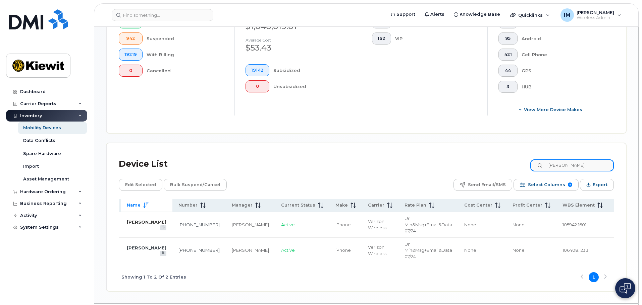
type input "clarissa"
click at [137, 220] on link "CLARISSA FERREIRA" at bounding box center [147, 222] width 40 height 5
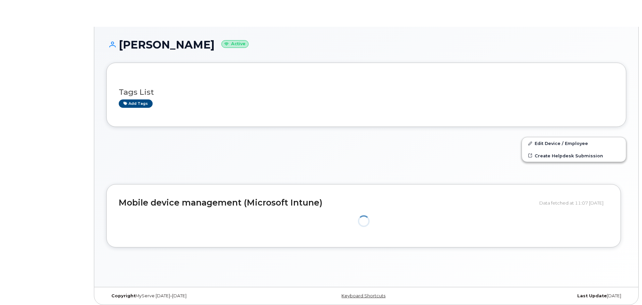
click at [122, 218] on div "Tags List Add tags Edit Device / Employee Create Helpdesk Submission Mobile dev…" at bounding box center [366, 160] width 520 height 195
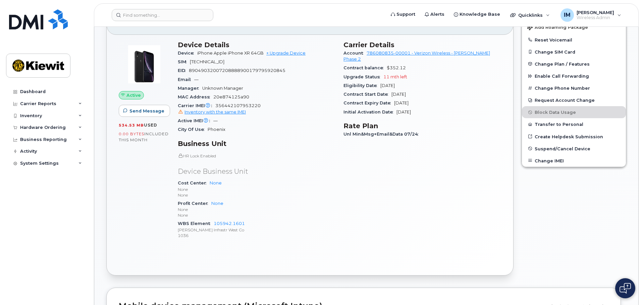
scroll to position [134, 0]
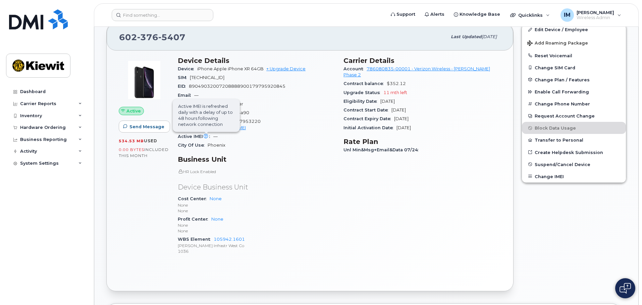
click at [206, 136] on icon at bounding box center [206, 136] width 4 height 4
click at [241, 128] on span "Inventory with the same IMEI" at bounding box center [214, 127] width 61 height 5
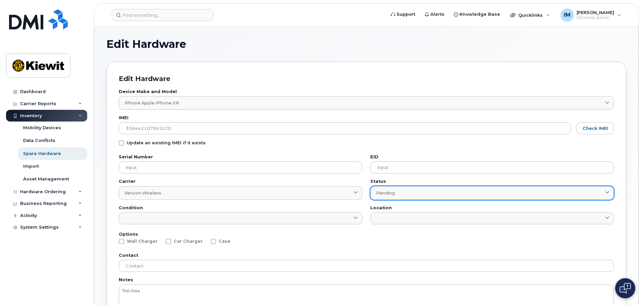
click at [400, 193] on div "Pending" at bounding box center [492, 193] width 232 height 6
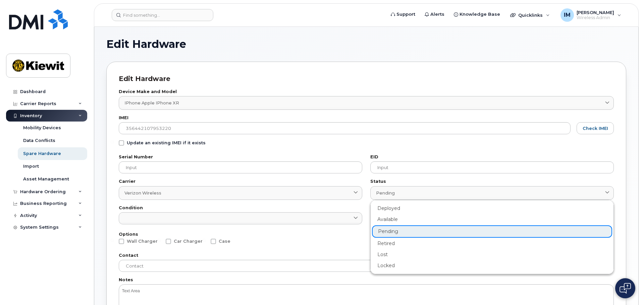
click at [98, 196] on div "Edit Hardware Edit Hardware Device Make and Model iPhone Apple iPhone XR 1612 A…" at bounding box center [366, 219] width 544 height 384
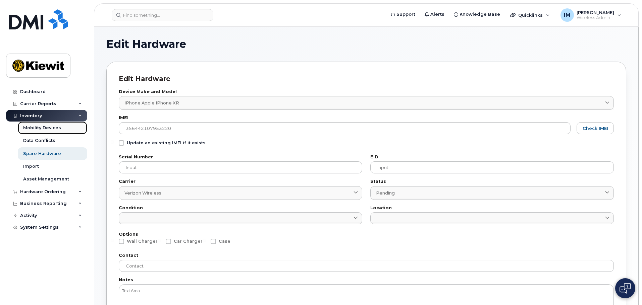
click at [51, 130] on div "Mobility Devices" at bounding box center [42, 128] width 38 height 6
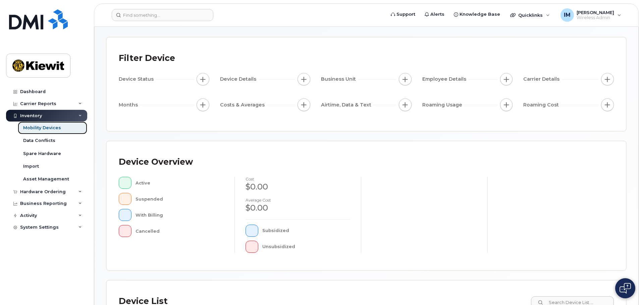
scroll to position [156, 0]
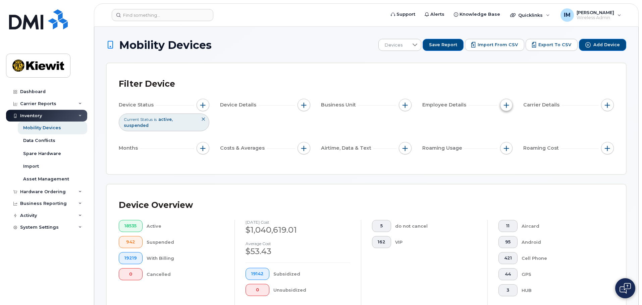
click at [504, 108] on button "button" at bounding box center [506, 105] width 13 height 13
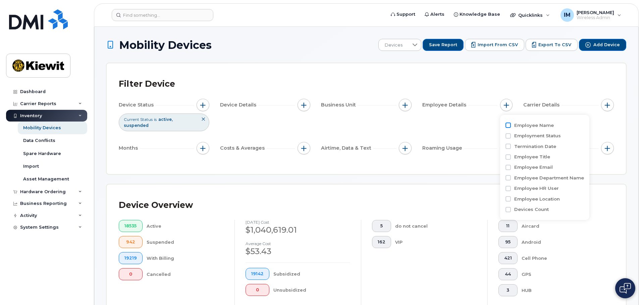
click at [509, 128] on input "Employee Name" at bounding box center [507, 125] width 5 height 5
checkbox input "true"
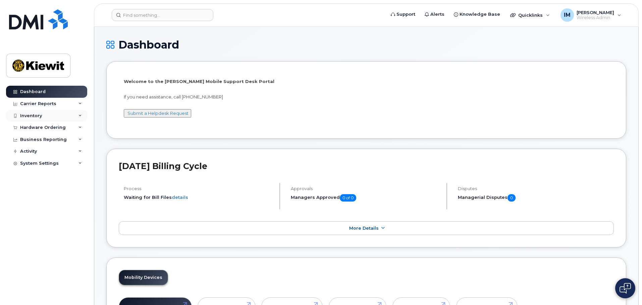
click at [79, 116] on icon at bounding box center [79, 115] width 3 height 3
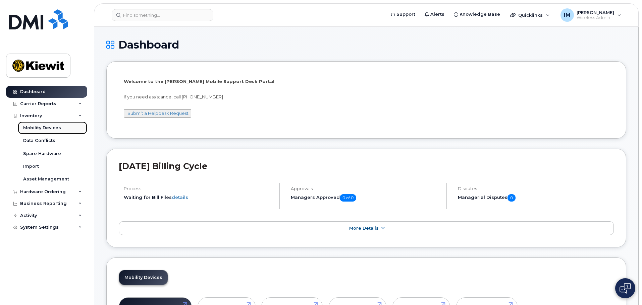
click at [50, 127] on div "Mobility Devices" at bounding box center [42, 128] width 38 height 6
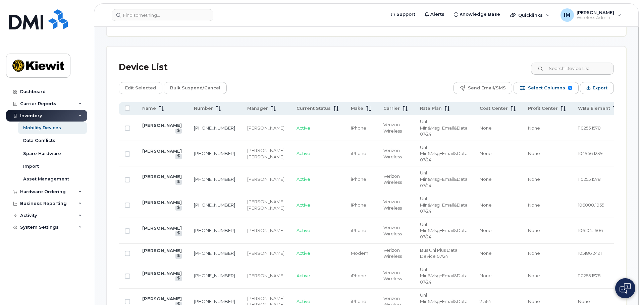
scroll to position [235, 0]
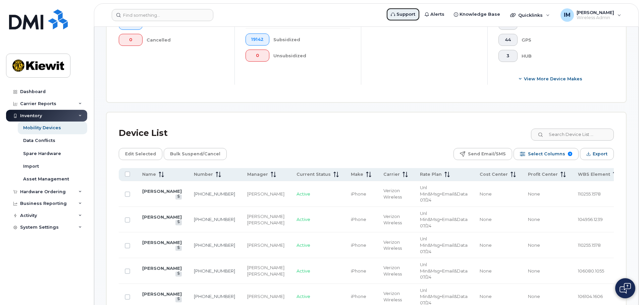
click at [412, 17] on span "Support" at bounding box center [405, 14] width 19 height 7
click at [42, 92] on div "Dashboard" at bounding box center [32, 91] width 25 height 5
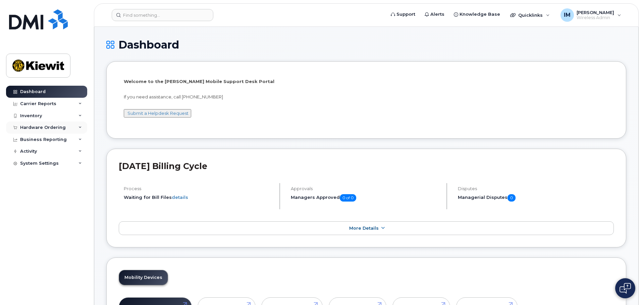
click at [52, 129] on div "Hardware Ordering" at bounding box center [43, 127] width 46 height 5
click at [35, 153] on div "Orders" at bounding box center [31, 153] width 16 height 6
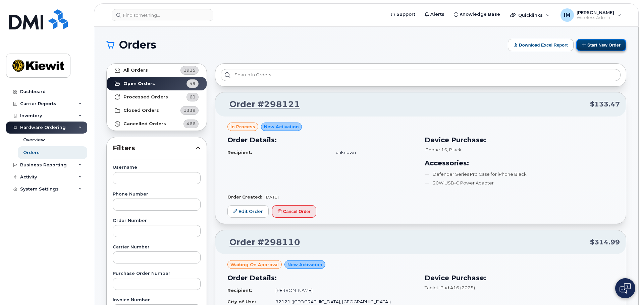
click at [605, 44] on button "Start New Order" at bounding box center [601, 45] width 50 height 12
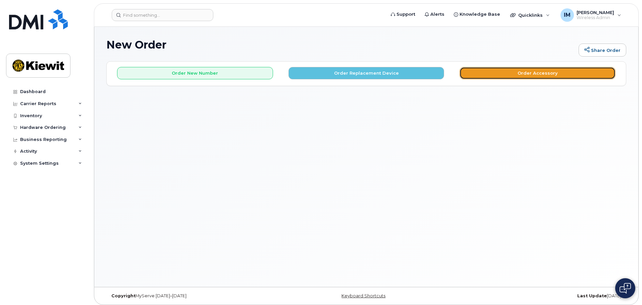
click at [533, 71] on button "Order Accessory" at bounding box center [537, 73] width 156 height 12
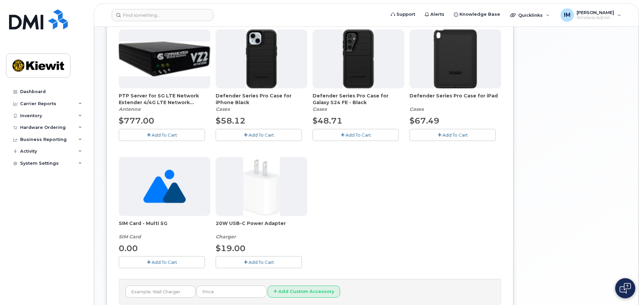
scroll to position [168, 0]
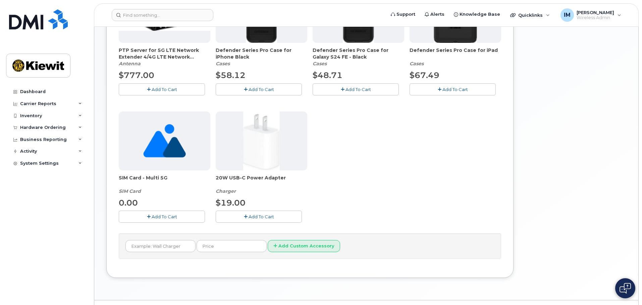
click at [162, 216] on span "Add To Cart" at bounding box center [164, 216] width 25 height 5
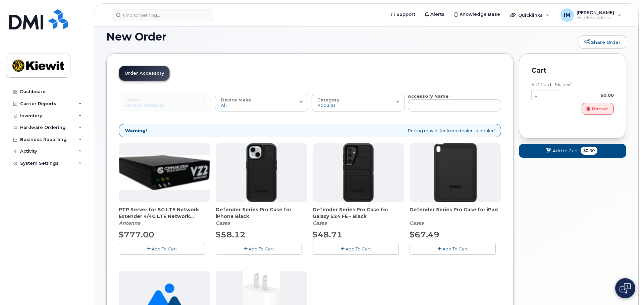
scroll to position [0, 0]
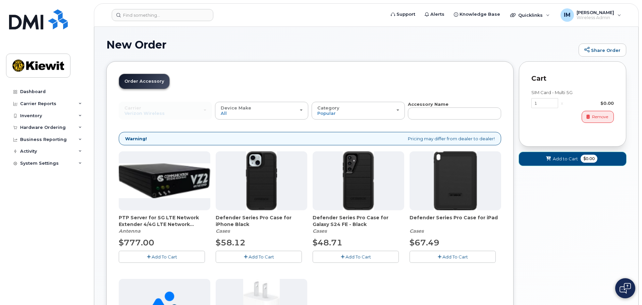
click at [559, 158] on span "Add to Cart" at bounding box center [565, 159] width 25 height 6
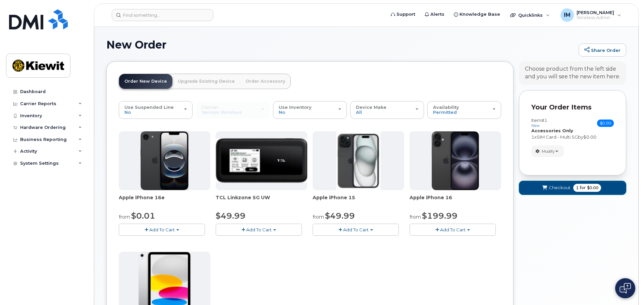
click at [555, 189] on span "Checkout" at bounding box center [560, 188] width 22 height 6
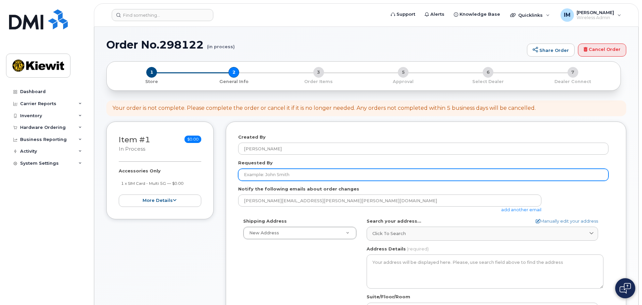
click at [293, 174] on input "Requested By" at bounding box center [423, 175] width 370 height 12
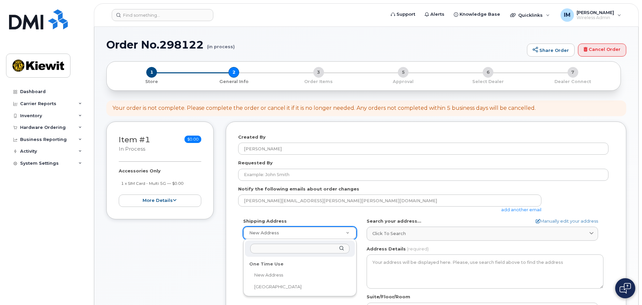
click at [275, 266] on div "One Time Use" at bounding box center [300, 264] width 106 height 10
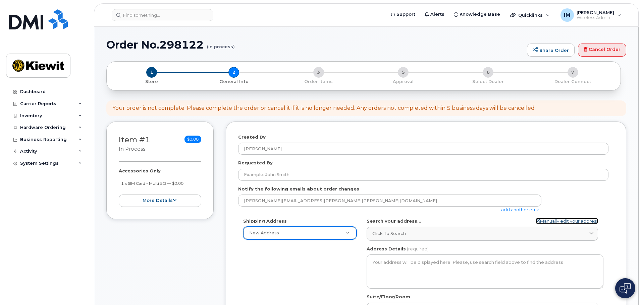
click at [559, 223] on link "Manually edit your address" at bounding box center [566, 221] width 62 height 6
select select
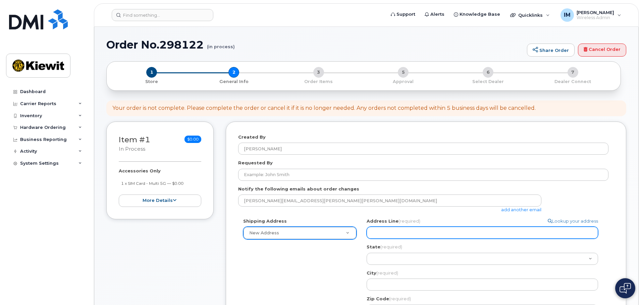
click at [419, 232] on input "Address Line (required)" at bounding box center [481, 233] width 231 height 12
type input "1243 S 27th Street"
select select
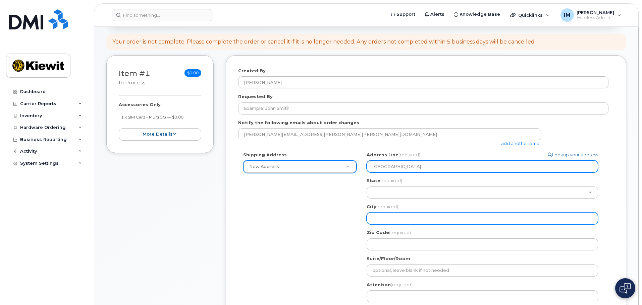
scroll to position [67, 0]
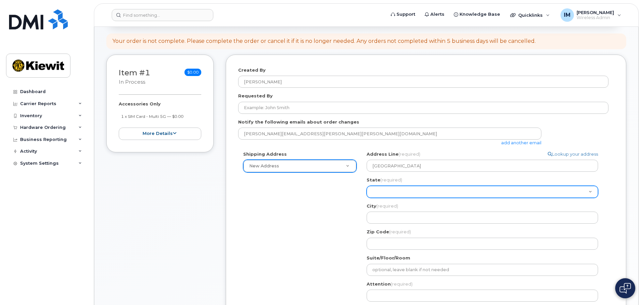
click at [385, 192] on select "Alabama Alaska American Samoa Arizona Arkansas California Colorado Connecticut …" at bounding box center [481, 192] width 231 height 12
select select "AZ"
click at [366, 186] on select "Alabama Alaska American Samoa Arizona Arkansas California Colorado Connecticut …" at bounding box center [481, 192] width 231 height 12
select select
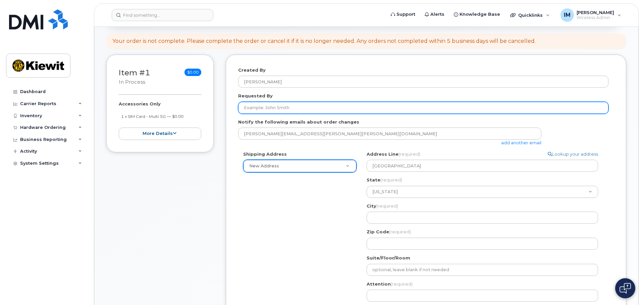
click at [291, 108] on input "Requested By" at bounding box center [423, 108] width 370 height 12
type input "C"
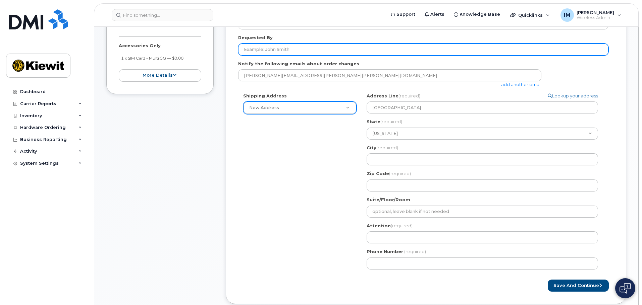
scroll to position [134, 0]
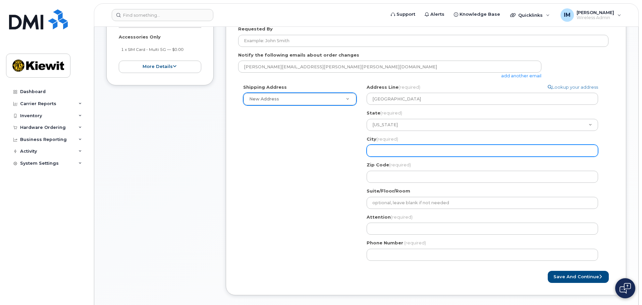
click at [395, 153] on input "City (required)" at bounding box center [481, 151] width 231 height 12
type input "Phoenix"
select select
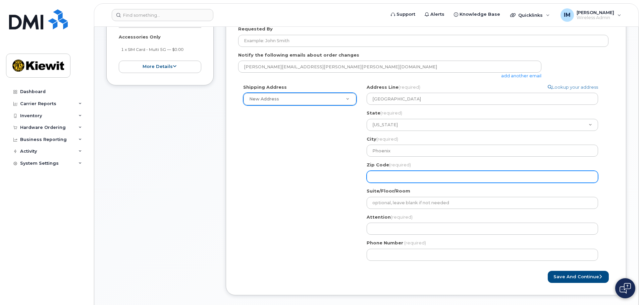
click at [413, 181] on input "Zip Code (required)" at bounding box center [481, 177] width 231 height 12
type input "85034"
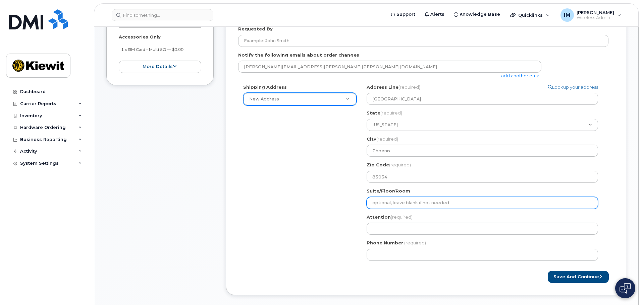
click at [409, 204] on input "Suite/Floor/Room" at bounding box center [481, 203] width 231 height 12
select select
type input "1"
select select
type input "12"
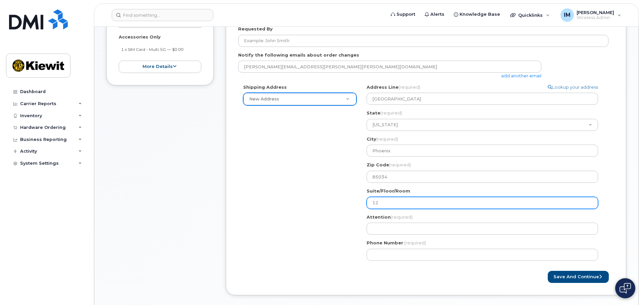
select select
type input "124"
select select
type input "1240"
select select
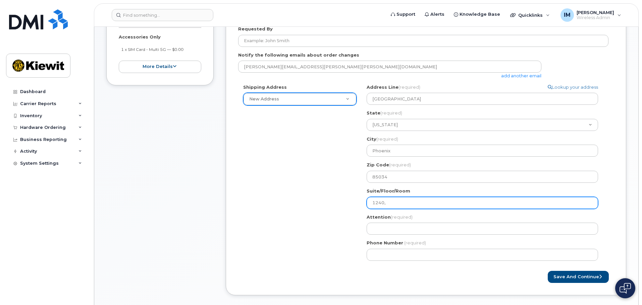
type input "1240,"
select select
type input "1240, M"
select select
type input "1240, Mi"
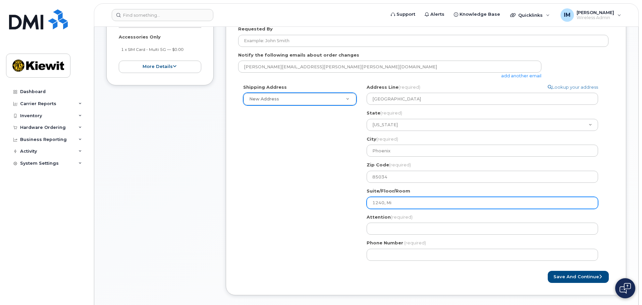
select select
type input "1240, Mid"
select select
type input "1240, Midd"
select select
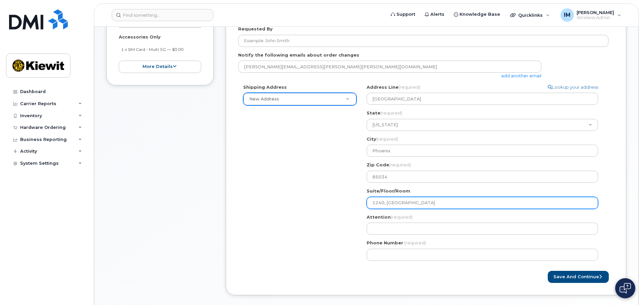
type input "1240, Middl"
select select
type input "1240, Middle"
select select
type input "1240, Middle T"
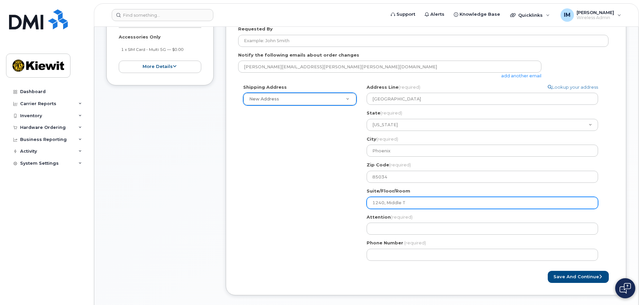
select select
type input "1240, Middle Tr"
select select
type input "1240, Middle Tra"
select select
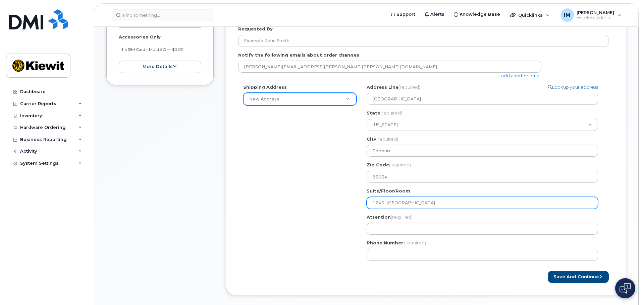
type input "1240, Middle Trai"
select select
type input "1240, Middle Trail"
select select
type input "1240, Middle Traile"
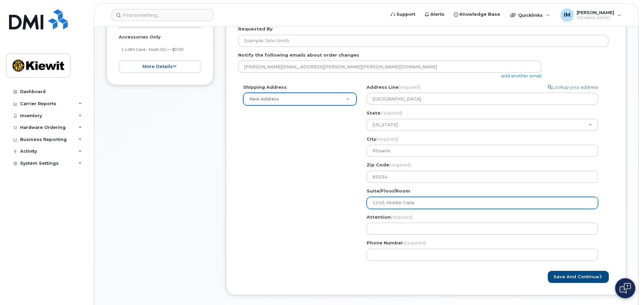
select select
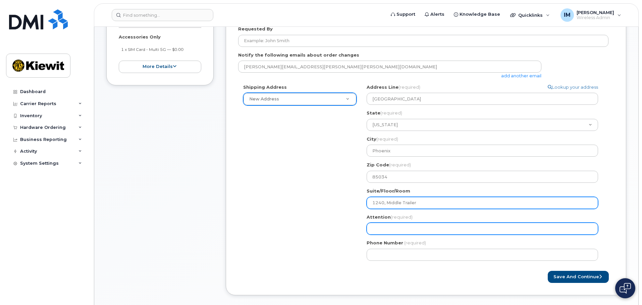
type input "1240, Middle Trailer"
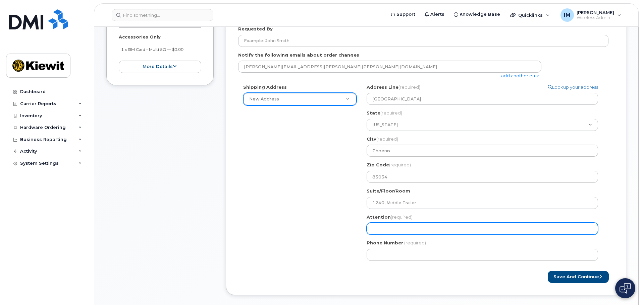
click at [410, 228] on input "Attention (required)" at bounding box center [481, 229] width 231 height 12
type input "C/O [PERSON_NAME]"
select select
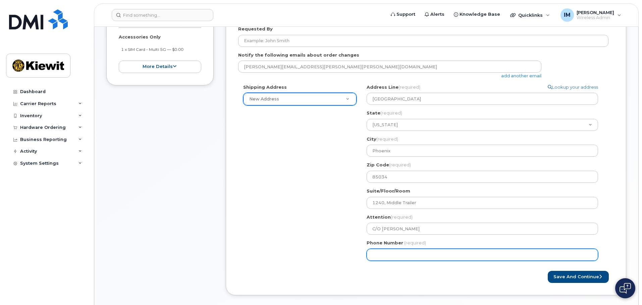
click at [405, 257] on input "Phone Number" at bounding box center [481, 255] width 231 height 12
type input "4"
type input "602"
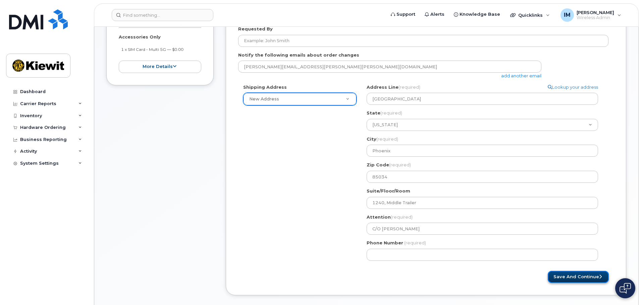
click at [570, 279] on button "Save and Continue" at bounding box center [578, 277] width 61 height 12
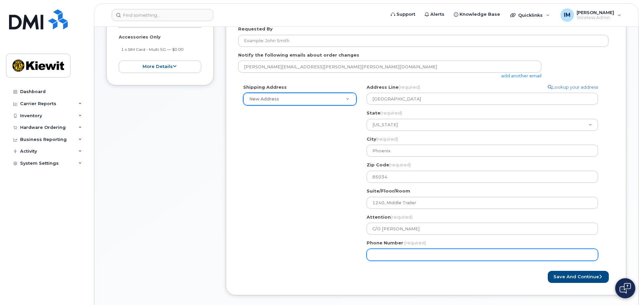
drag, startPoint x: 434, startPoint y: 257, endPoint x: 318, endPoint y: 253, distance: 116.1
click at [319, 253] on div "Shipping Address New Address New Address 1243 S 27th Street AZ Phoenix Search y…" at bounding box center [423, 175] width 370 height 182
type input "602426737"
select select
type input "6024267370"
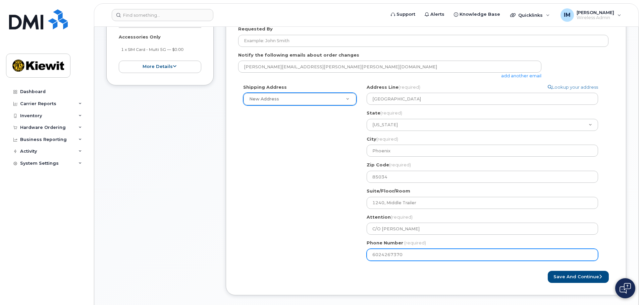
click at [548, 271] on button "Save and Continue" at bounding box center [578, 277] width 61 height 12
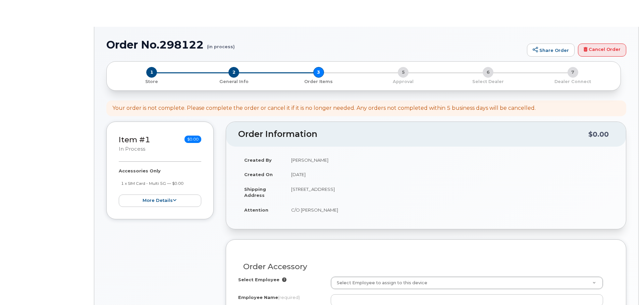
select select
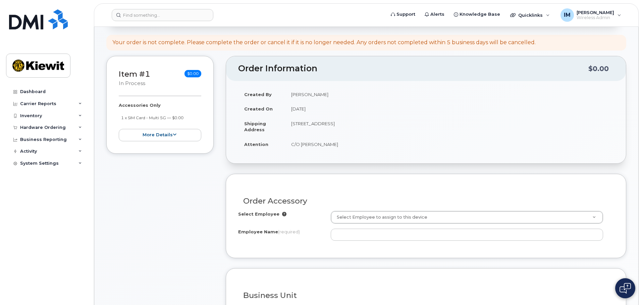
scroll to position [67, 0]
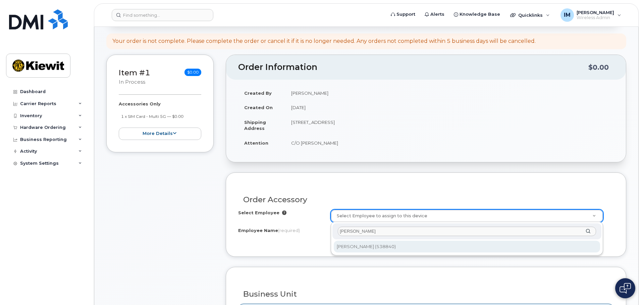
type input "[PERSON_NAME]"
type input "2168964"
type input "[PERSON_NAME]"
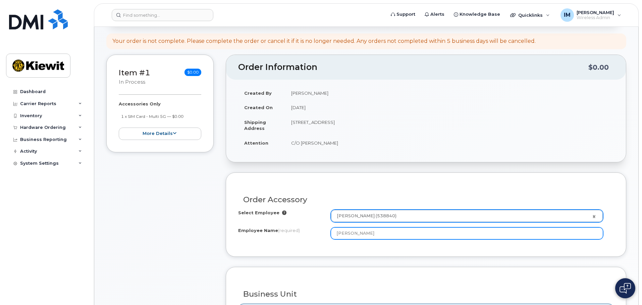
click at [382, 236] on input "[PERSON_NAME]" at bounding box center [467, 234] width 272 height 12
type input "[PERSON_NAME]"
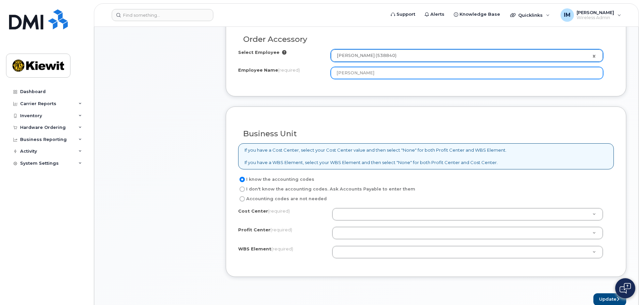
scroll to position [235, 0]
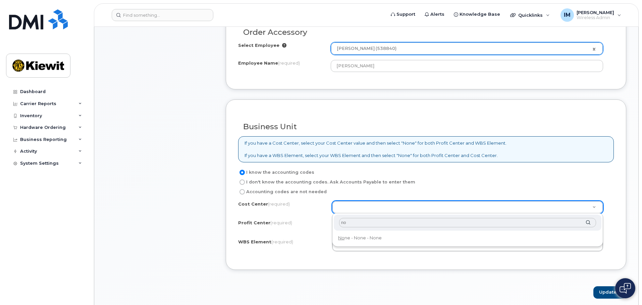
type input "non"
type input "None"
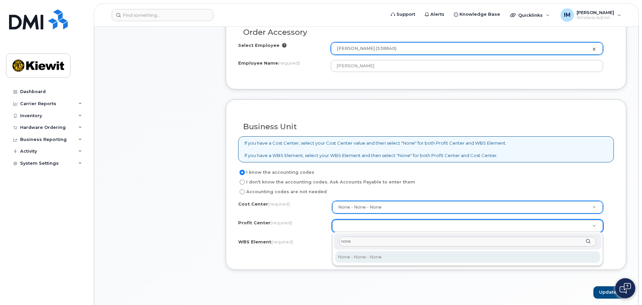
type input "none"
select select "None"
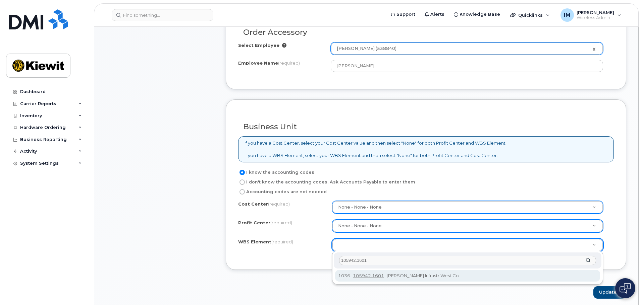
type input "105942.1601"
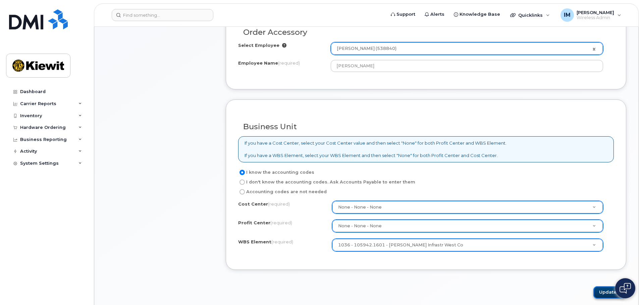
click at [607, 295] on button "Update" at bounding box center [609, 293] width 33 height 12
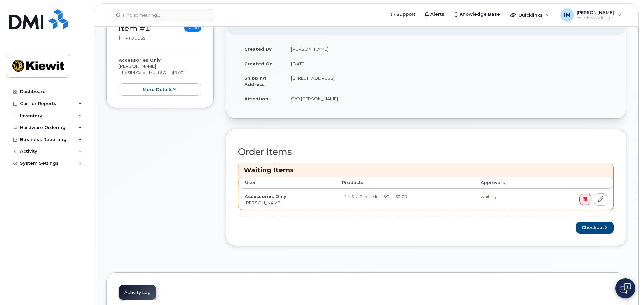
scroll to position [134, 0]
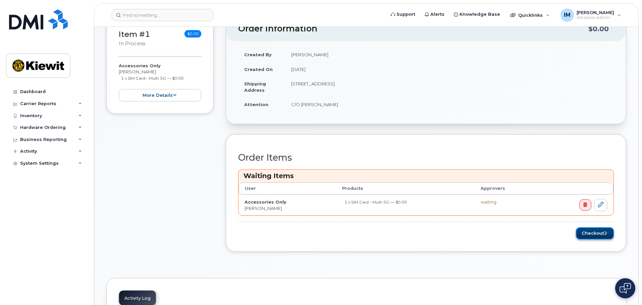
click at [598, 231] on button "Checkout" at bounding box center [595, 234] width 38 height 12
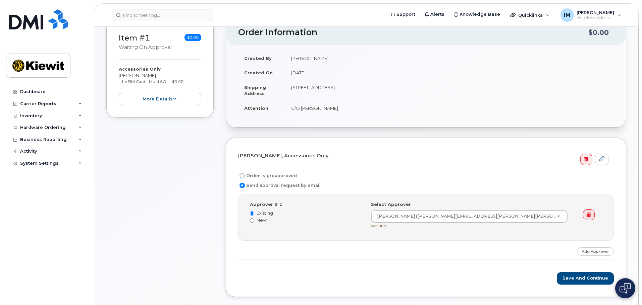
scroll to position [101, 0]
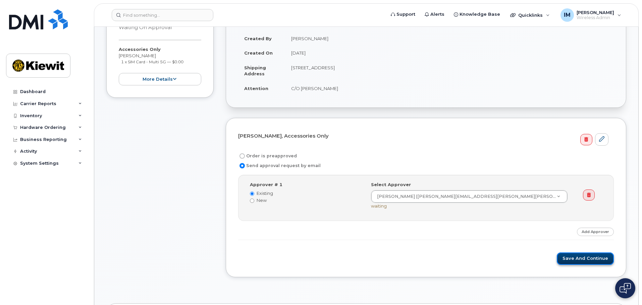
click at [580, 253] on button "Save and Continue" at bounding box center [585, 259] width 57 height 12
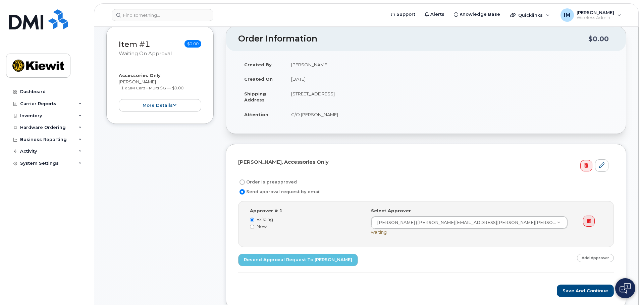
scroll to position [101, 0]
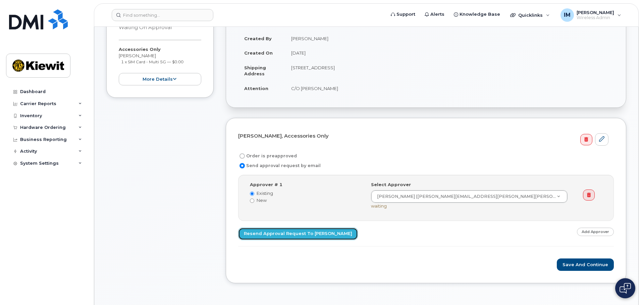
click at [263, 237] on link "Resend Approval Request to [PERSON_NAME]" at bounding box center [298, 234] width 120 height 12
click at [595, 264] on button "Save and Continue" at bounding box center [585, 265] width 57 height 12
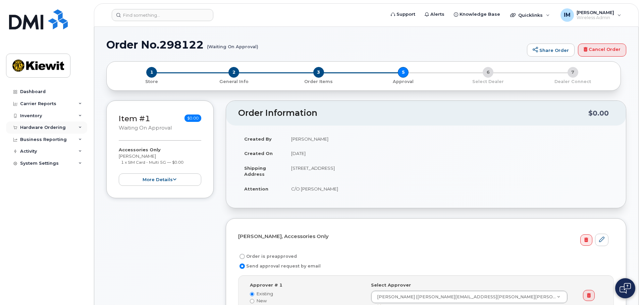
click at [51, 129] on div "Hardware Ordering" at bounding box center [43, 127] width 46 height 5
click at [29, 151] on div "Orders" at bounding box center [31, 153] width 16 height 6
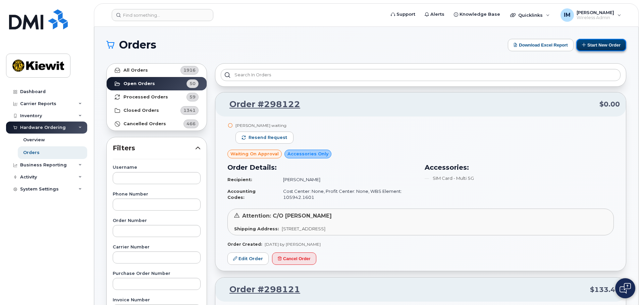
click at [596, 43] on button "Start New Order" at bounding box center [601, 45] width 50 height 12
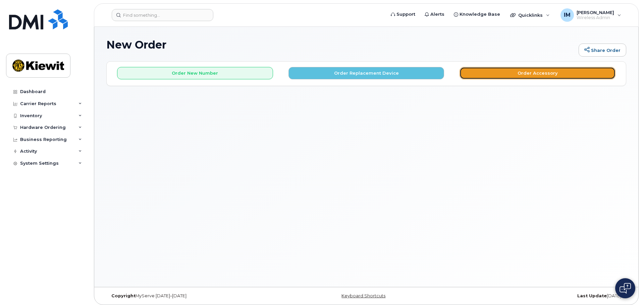
click at [520, 72] on button "Order Accessory" at bounding box center [537, 73] width 156 height 12
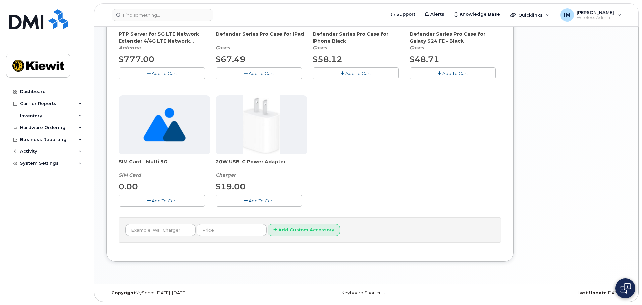
scroll to position [184, 0]
click at [155, 200] on span "Add To Cart" at bounding box center [164, 200] width 25 height 5
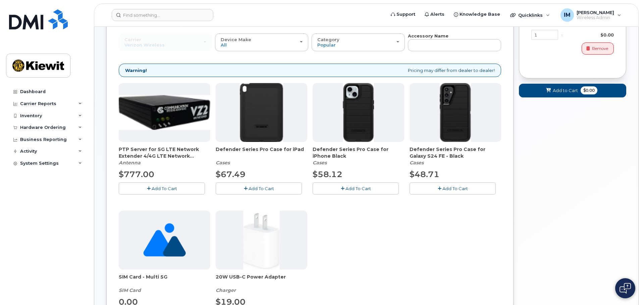
scroll to position [50, 0]
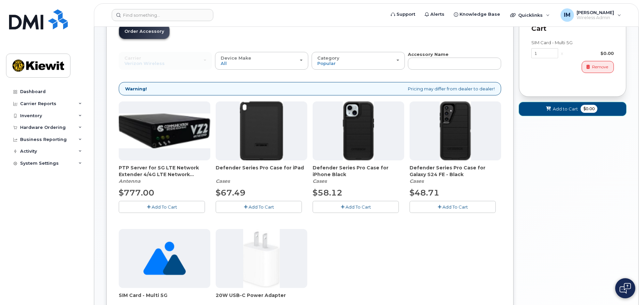
click at [561, 112] on span "Add to Cart" at bounding box center [565, 109] width 25 height 6
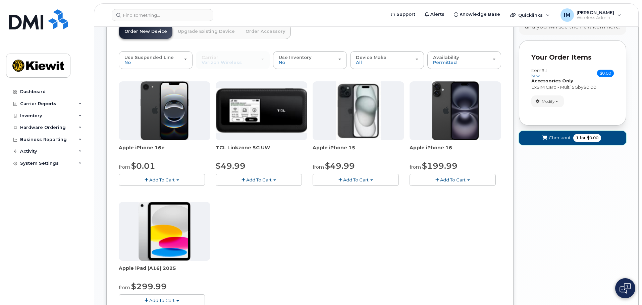
click at [561, 136] on span "Checkout" at bounding box center [560, 138] width 22 height 6
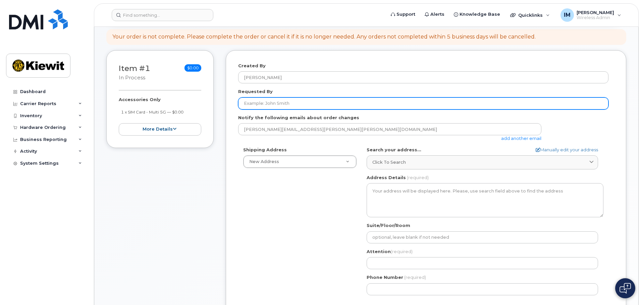
scroll to position [101, 0]
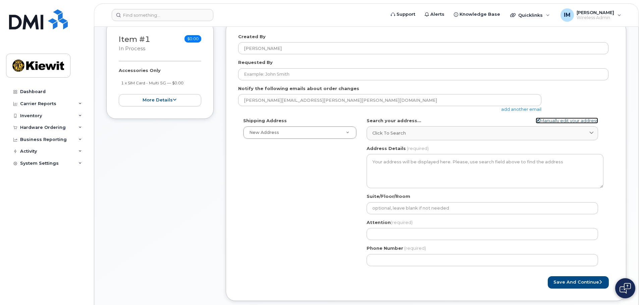
click at [569, 121] on link "Manually edit your address" at bounding box center [566, 121] width 62 height 6
select select
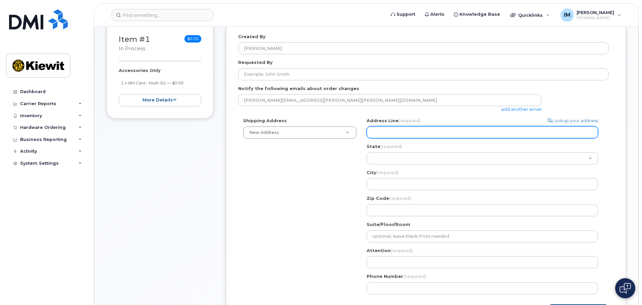
click at [427, 134] on input "Address Line (required)" at bounding box center [481, 132] width 231 height 12
type input "1243 S 27th Street"
select select
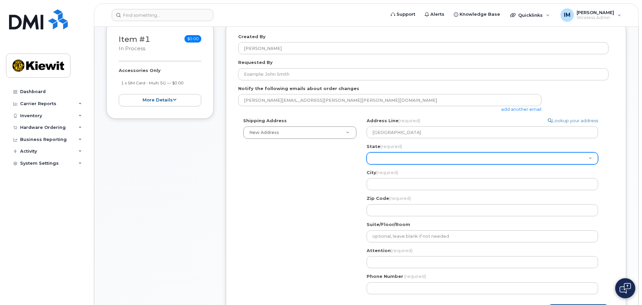
click at [419, 160] on select "Alabama Alaska American Samoa Arizona Arkansas California Colorado Connecticut …" at bounding box center [481, 159] width 231 height 12
select select "AZ"
click at [366, 153] on select "Alabama Alaska American Samoa Arizona Arkansas California Colorado Connecticut …" at bounding box center [481, 159] width 231 height 12
select select
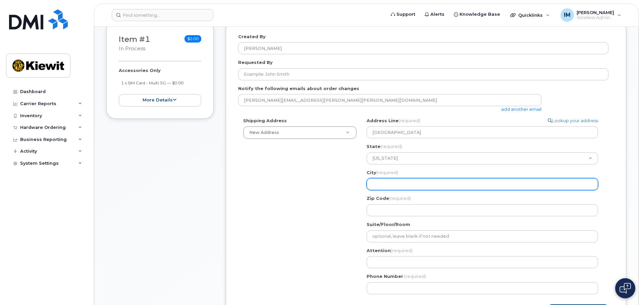
click at [395, 182] on input "City (required)" at bounding box center [481, 184] width 231 height 12
type input "Phoenix"
select select
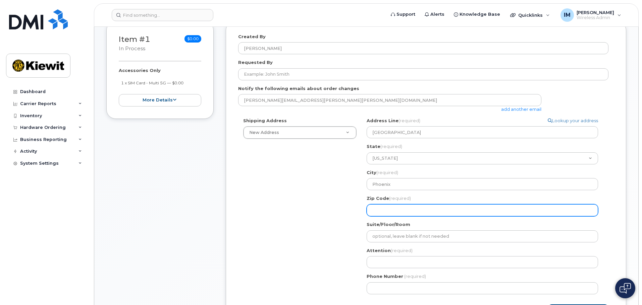
click at [408, 210] on input "Zip Code (required)" at bounding box center [481, 211] width 231 height 12
type input "85034"
select select
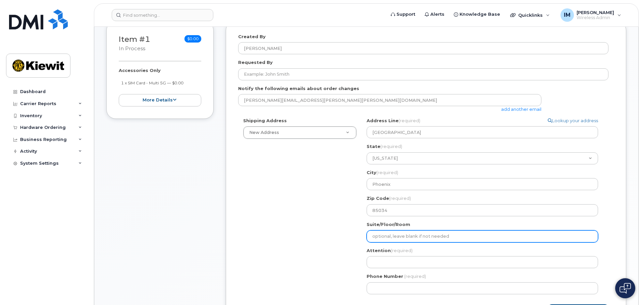
click at [410, 236] on input "Suite/Floor/Room" at bounding box center [481, 237] width 231 height 12
type input "1240, Middle Trailer"
select select
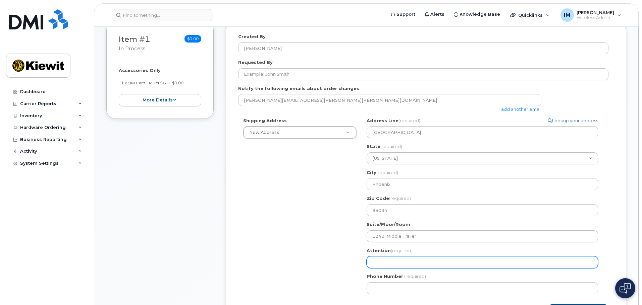
click at [418, 262] on input "Attention (required)" at bounding box center [481, 263] width 231 height 12
type input "C/O [PERSON_NAME]"
select select
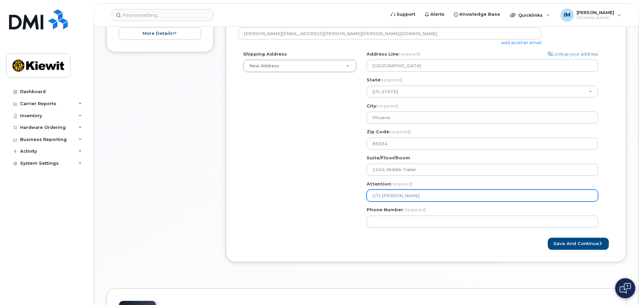
scroll to position [168, 0]
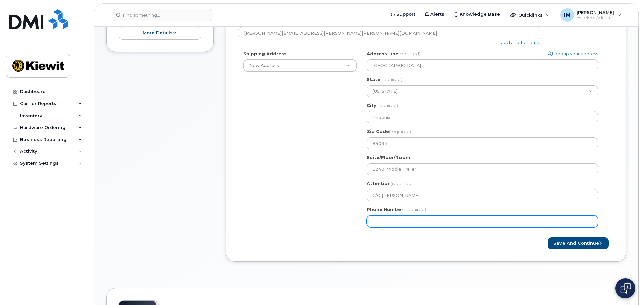
click at [423, 222] on input "Phone Number" at bounding box center [481, 222] width 231 height 12
type input "602426737"
select select
type input "6024267370"
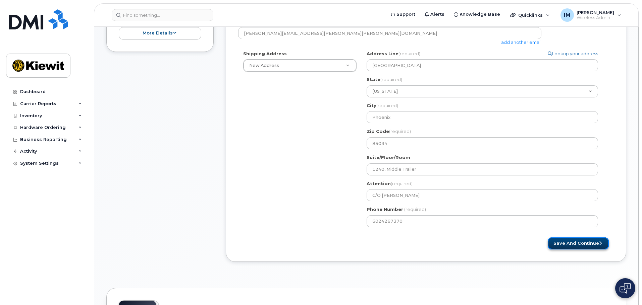
click at [568, 246] on button "Save and Continue" at bounding box center [578, 244] width 61 height 12
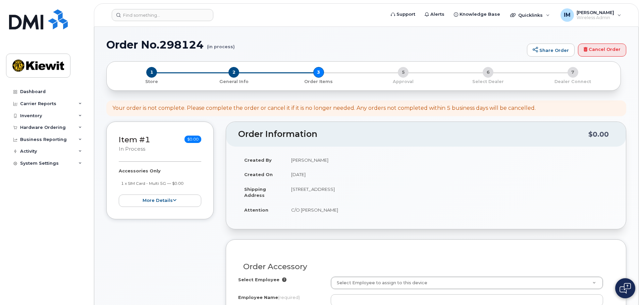
select select
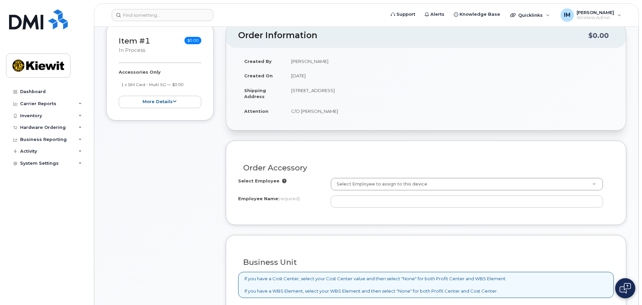
scroll to position [134, 0]
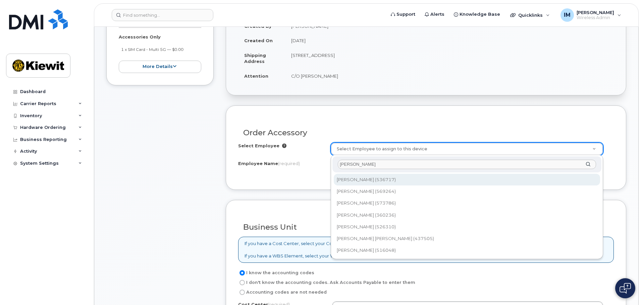
type input "[PERSON_NAME]"
type input "2324554"
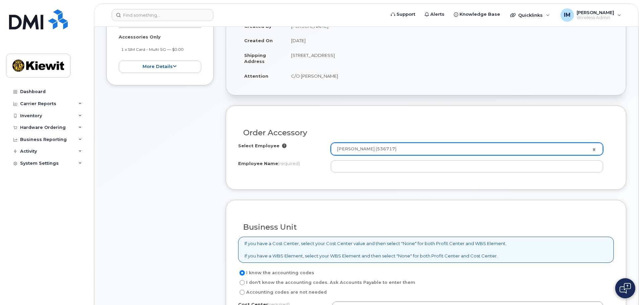
type input "[PERSON_NAME]"
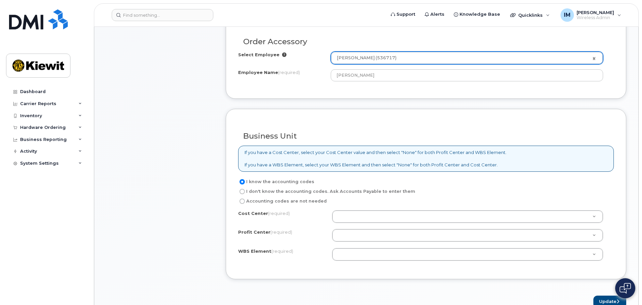
scroll to position [235, 0]
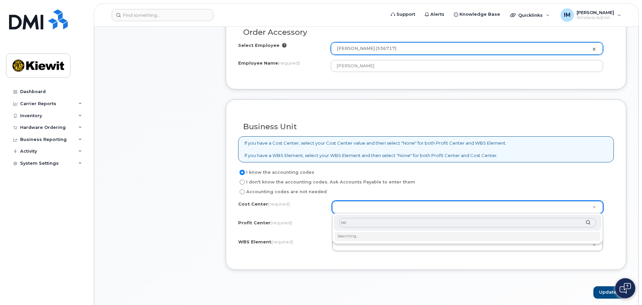
type input "non"
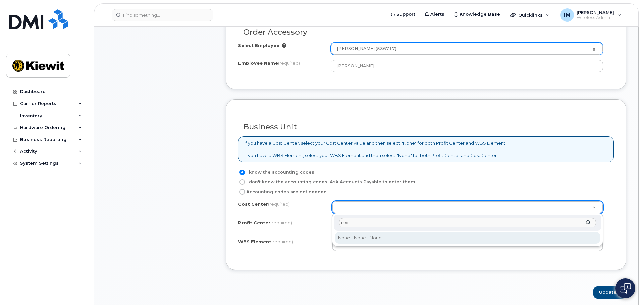
type input "None"
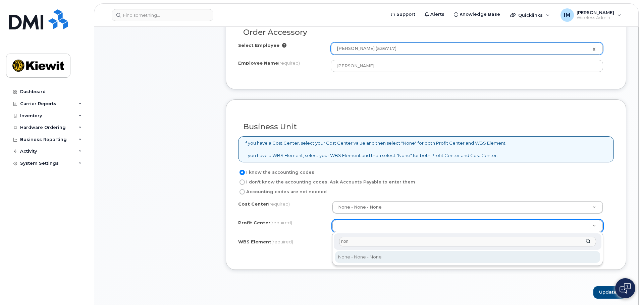
type input "non"
select select "None"
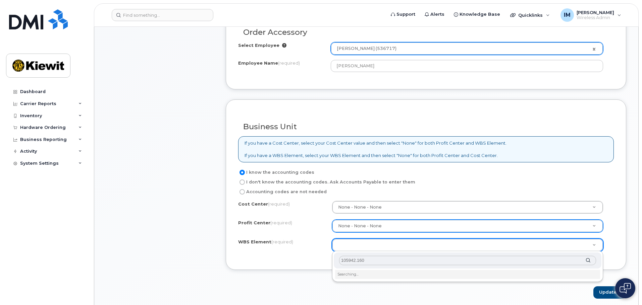
type input "105942.1601"
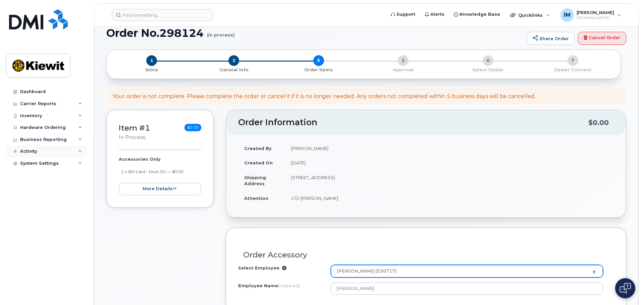
scroll to position [0, 0]
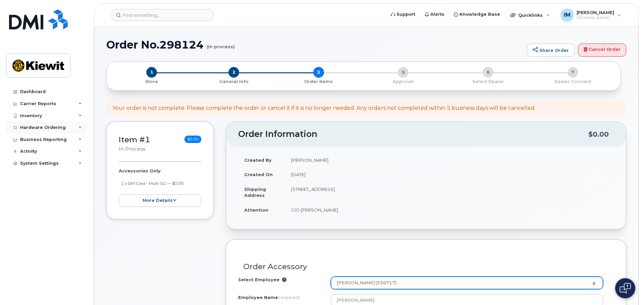
click at [80, 127] on icon at bounding box center [79, 127] width 3 height 3
click at [39, 153] on link "Orders" at bounding box center [52, 153] width 69 height 13
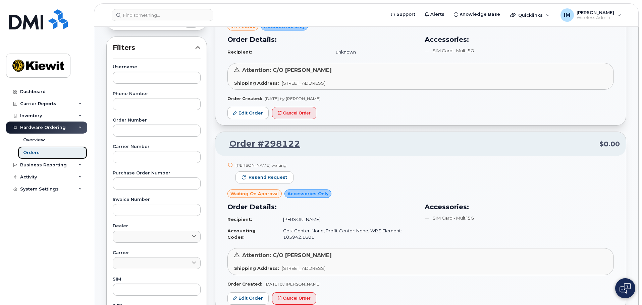
scroll to position [67, 0]
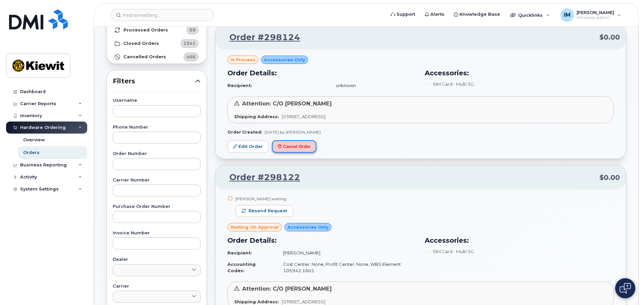
click at [296, 146] on button "Cancel Order" at bounding box center [294, 146] width 44 height 12
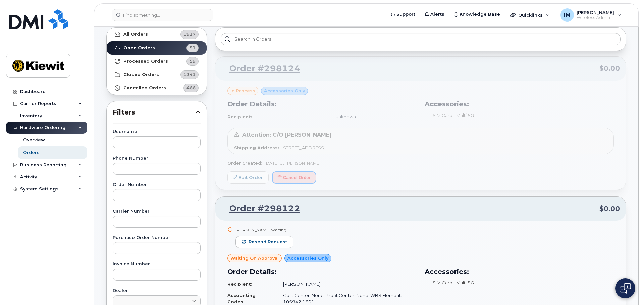
scroll to position [0, 0]
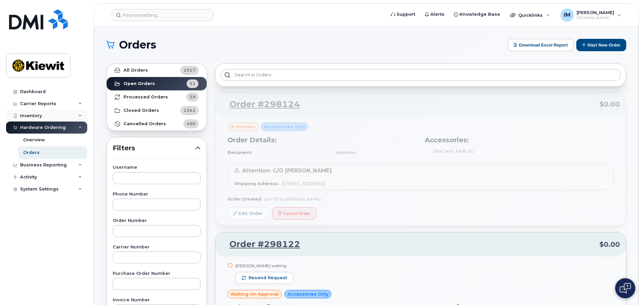
click at [31, 114] on div "Inventory" at bounding box center [31, 115] width 22 height 5
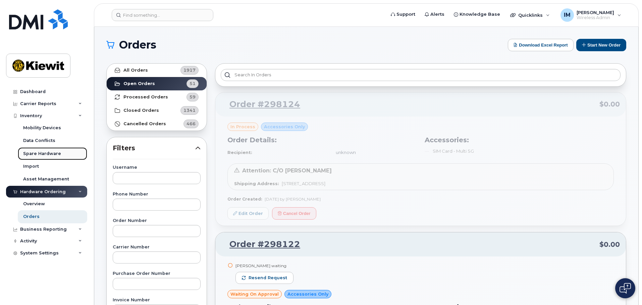
click at [39, 154] on div "Spare Hardware" at bounding box center [42, 154] width 38 height 6
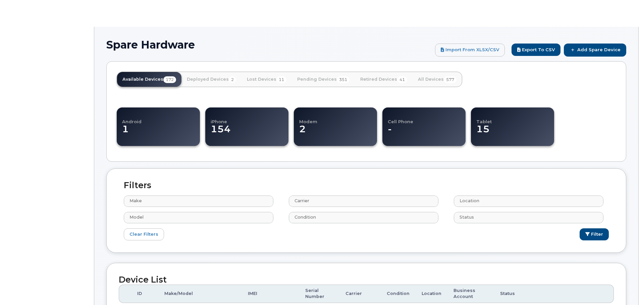
select select
